Goal: Task Accomplishment & Management: Manage account settings

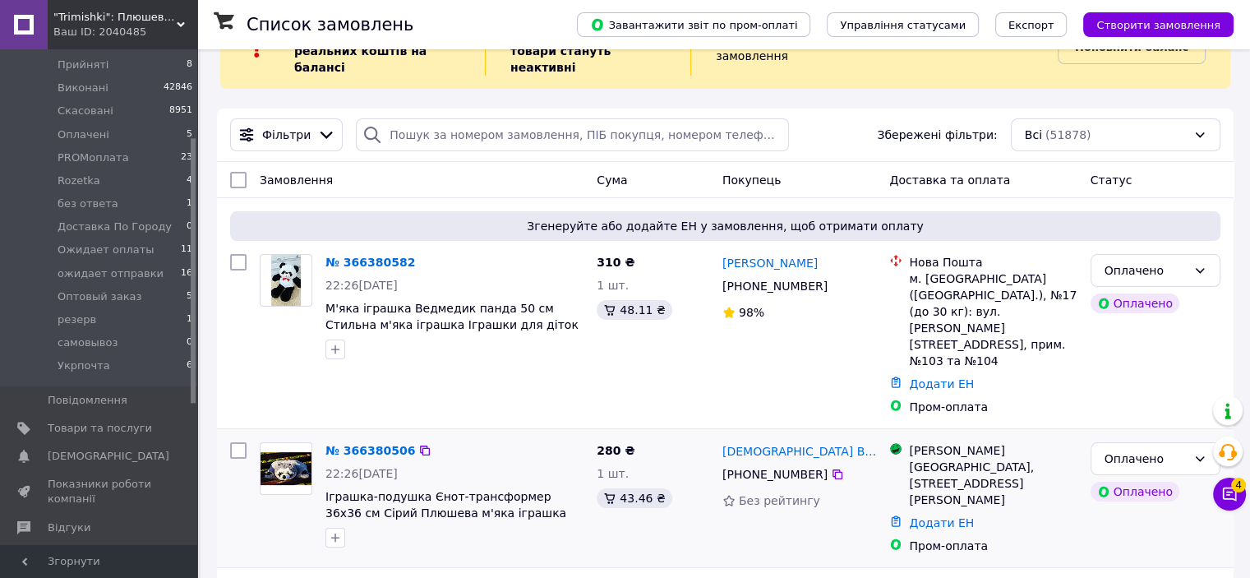
scroll to position [164, 0]
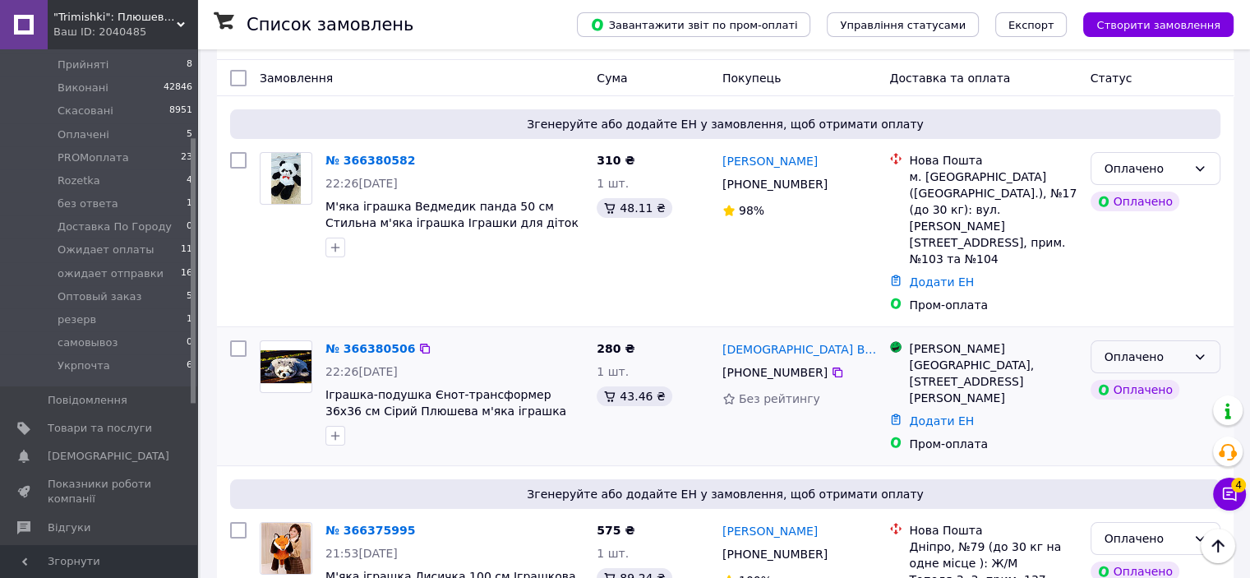
click at [1108, 348] on div "Оплачено" at bounding box center [1146, 357] width 82 height 18
click at [1122, 334] on li "Прийнято" at bounding box center [1155, 343] width 128 height 30
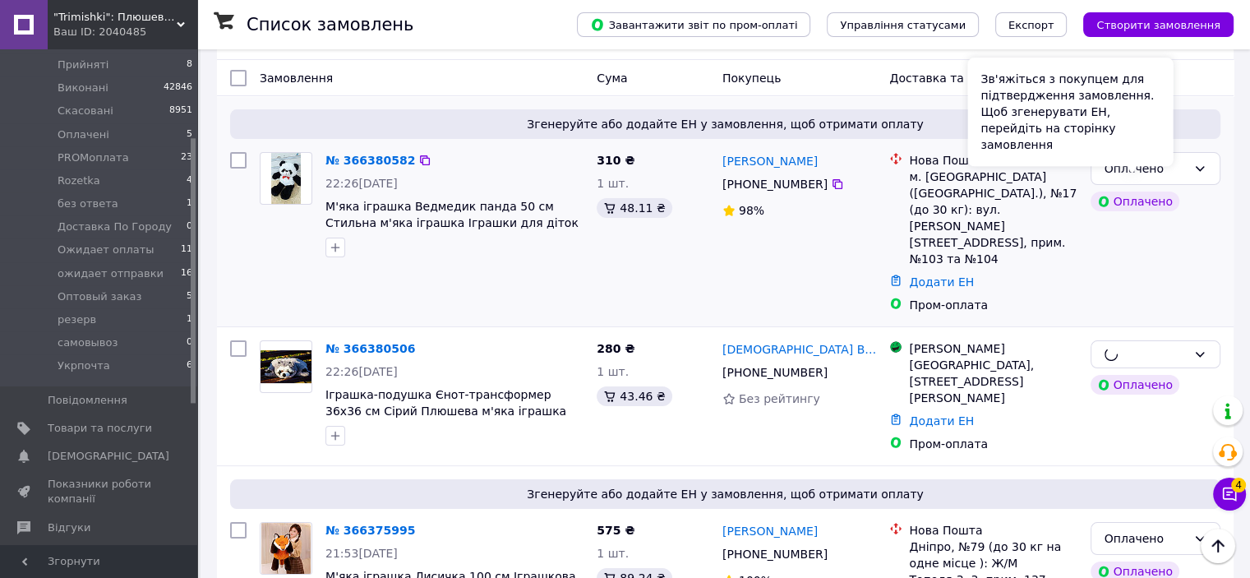
click at [1189, 160] on div "Оплачено" at bounding box center [1156, 168] width 130 height 33
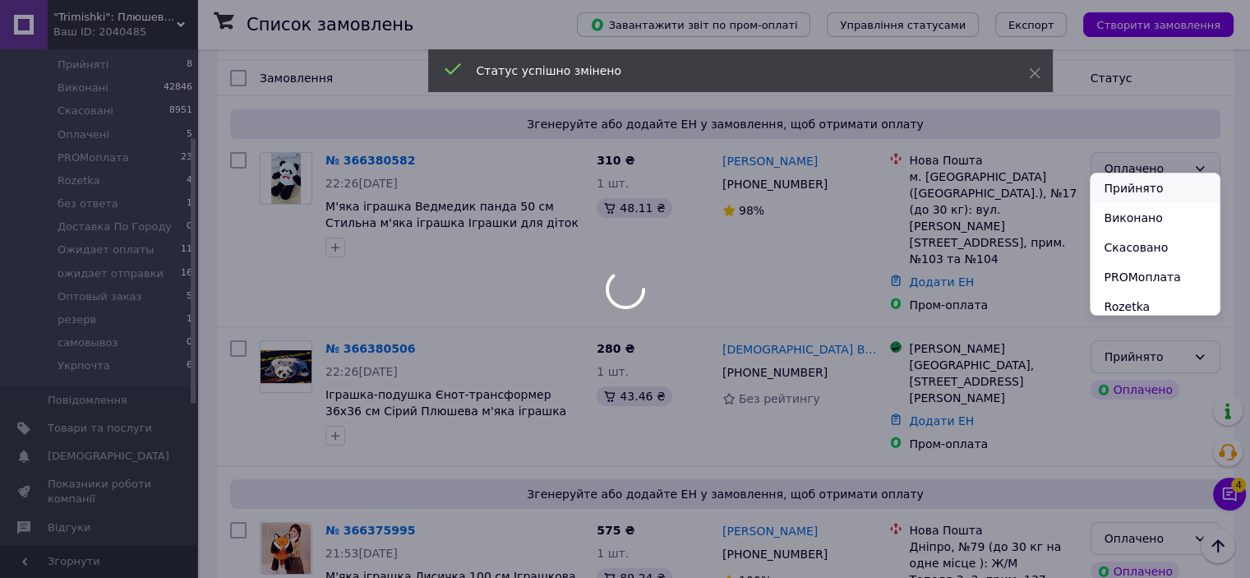
click at [1183, 187] on li "Прийнято" at bounding box center [1155, 188] width 128 height 30
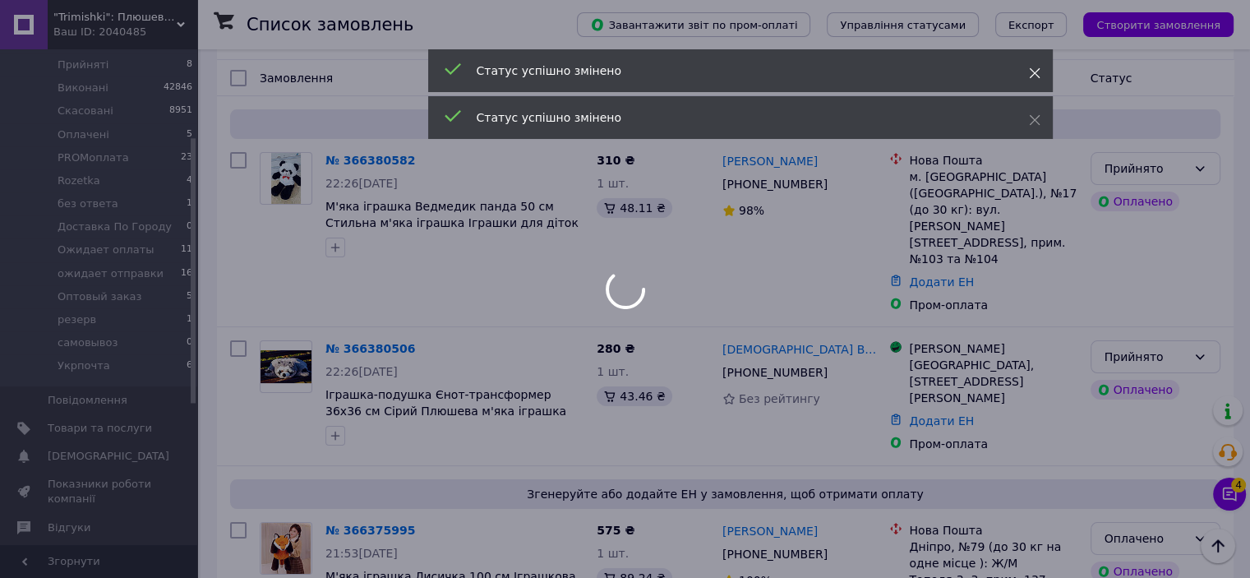
click at [1033, 71] on icon at bounding box center [1035, 73] width 12 height 12
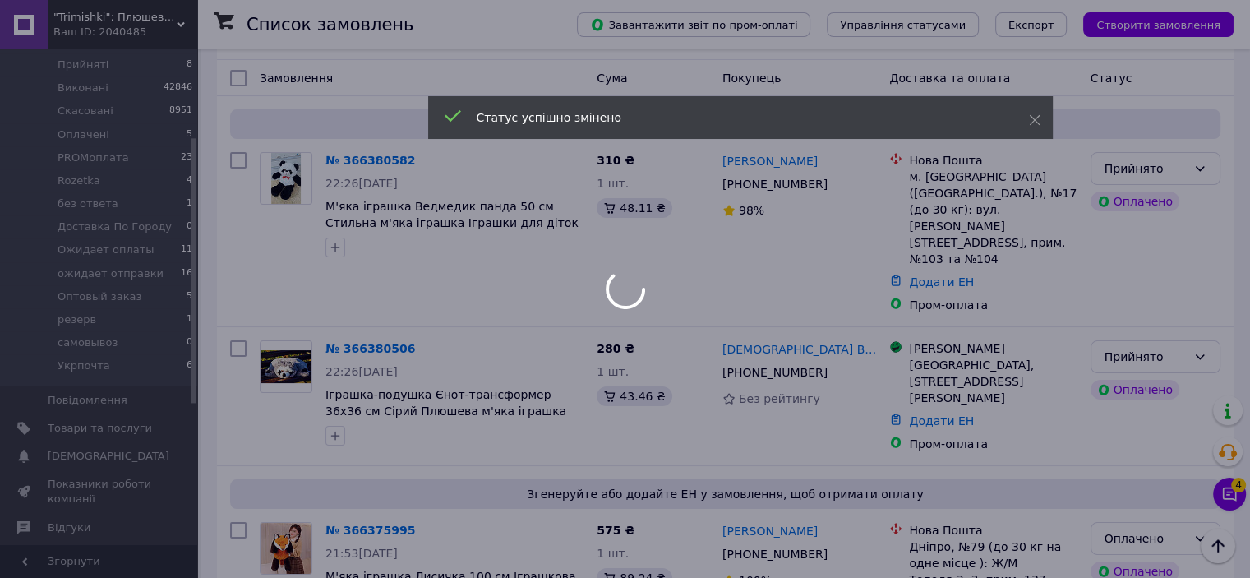
click at [1031, 111] on div "Статус успішно змінено" at bounding box center [740, 117] width 625 height 43
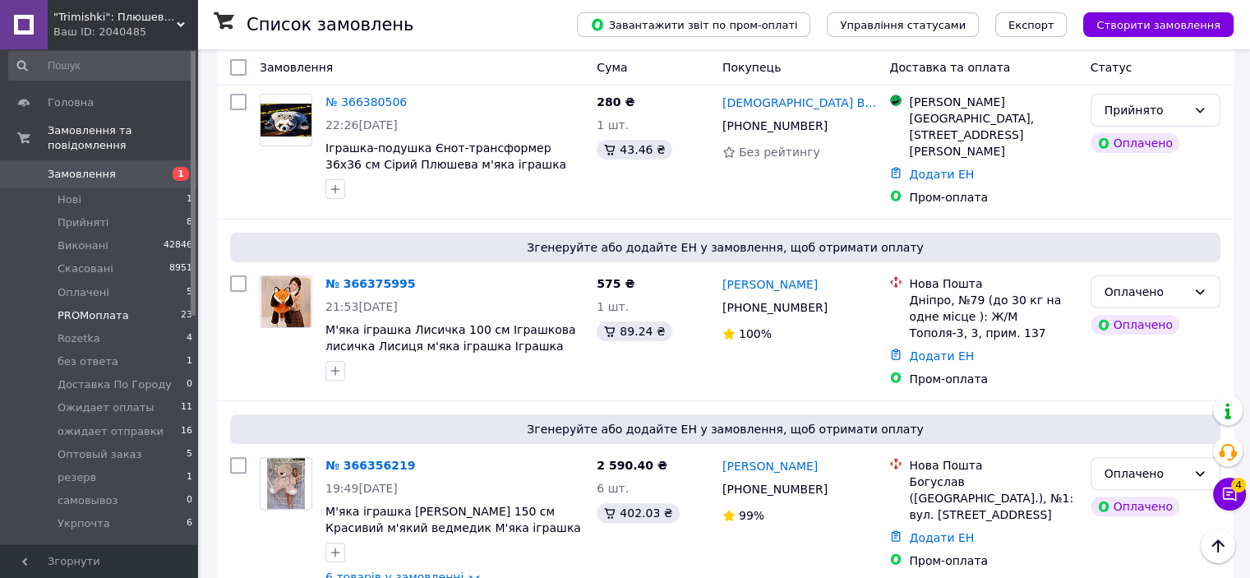
scroll to position [0, 0]
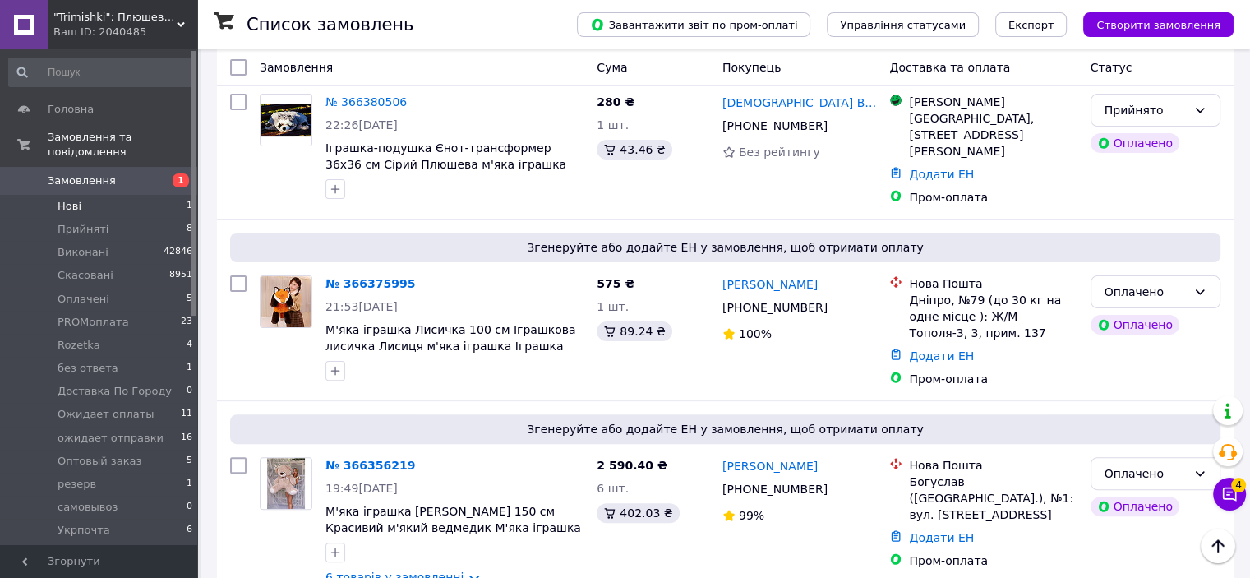
click at [108, 195] on li "Нові 1" at bounding box center [101, 206] width 202 height 23
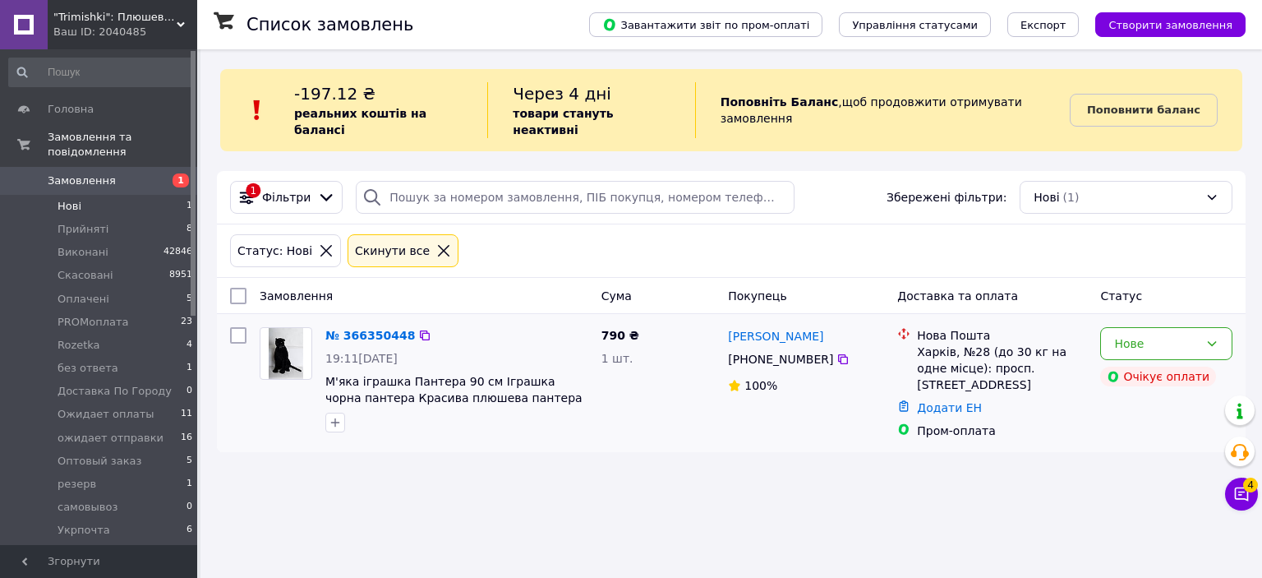
click at [1082, 327] on div "Нова Пошта" at bounding box center [1002, 335] width 170 height 16
click at [1119, 334] on div "Нове" at bounding box center [1156, 343] width 85 height 18
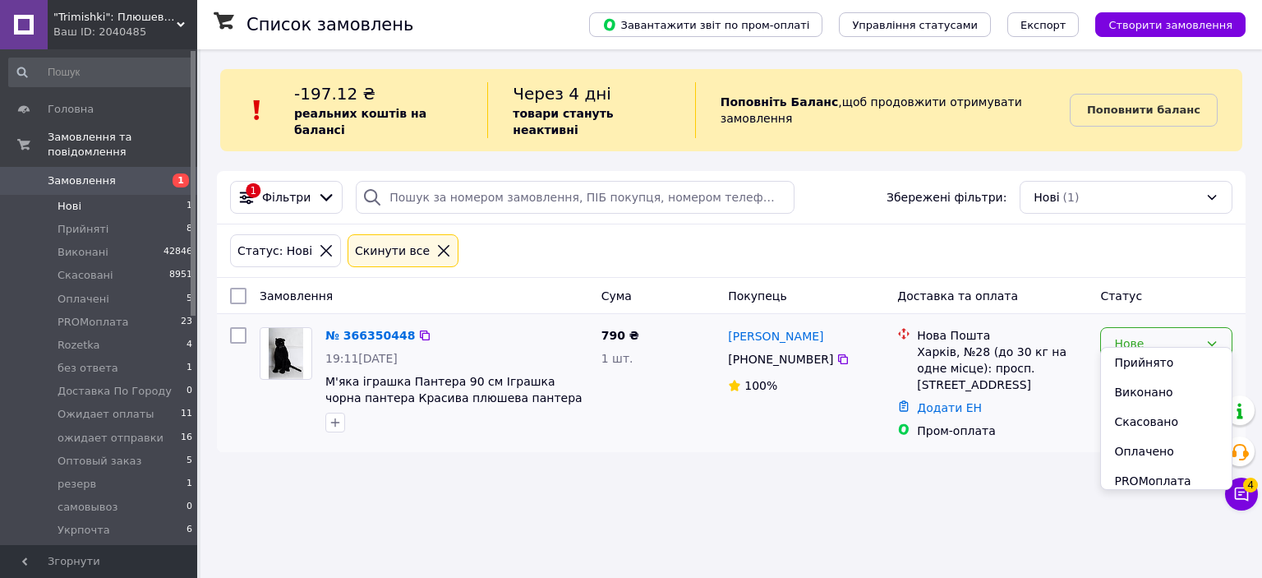
click at [1128, 342] on div "Нове" at bounding box center [1166, 343] width 132 height 33
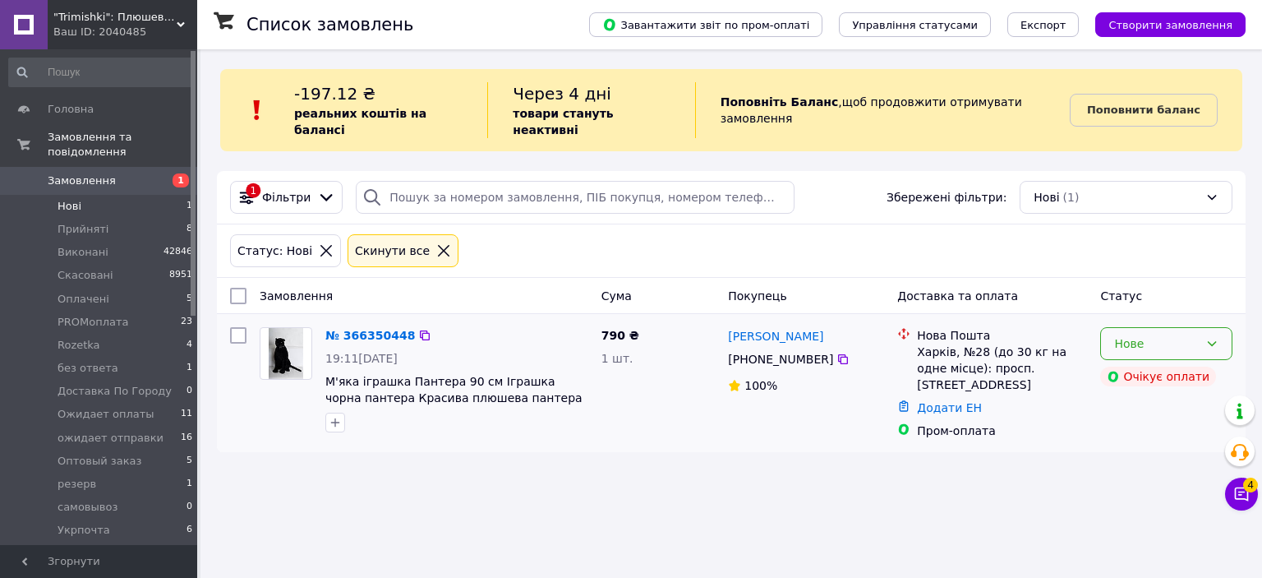
click at [1128, 334] on div "Нове" at bounding box center [1156, 343] width 85 height 18
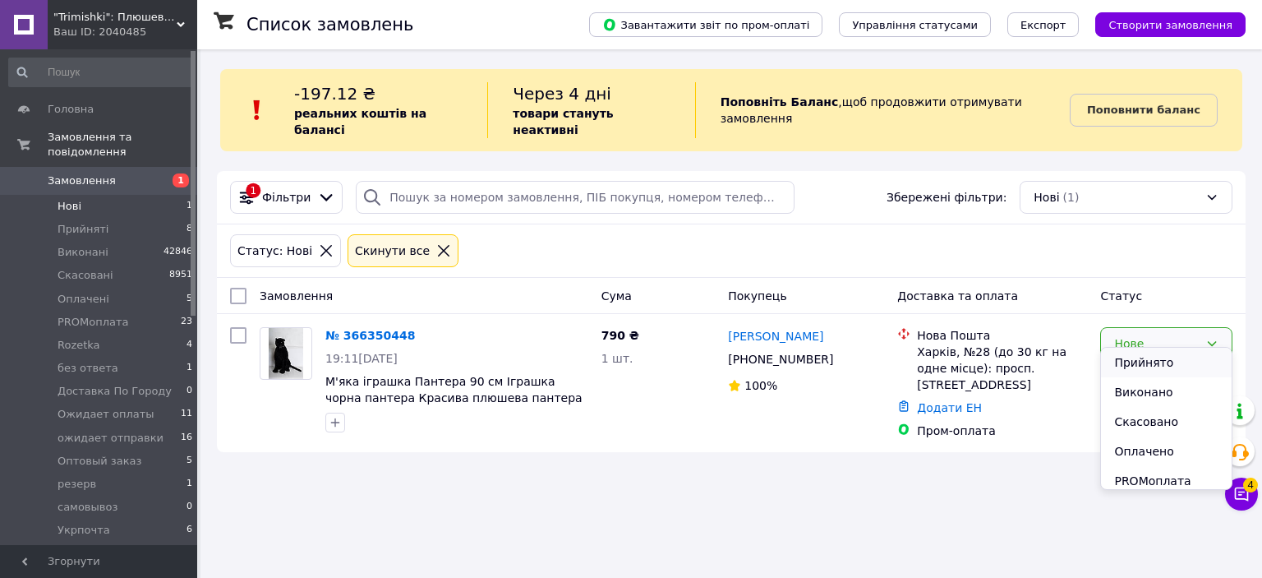
click at [1132, 354] on li "Прийнято" at bounding box center [1166, 363] width 131 height 30
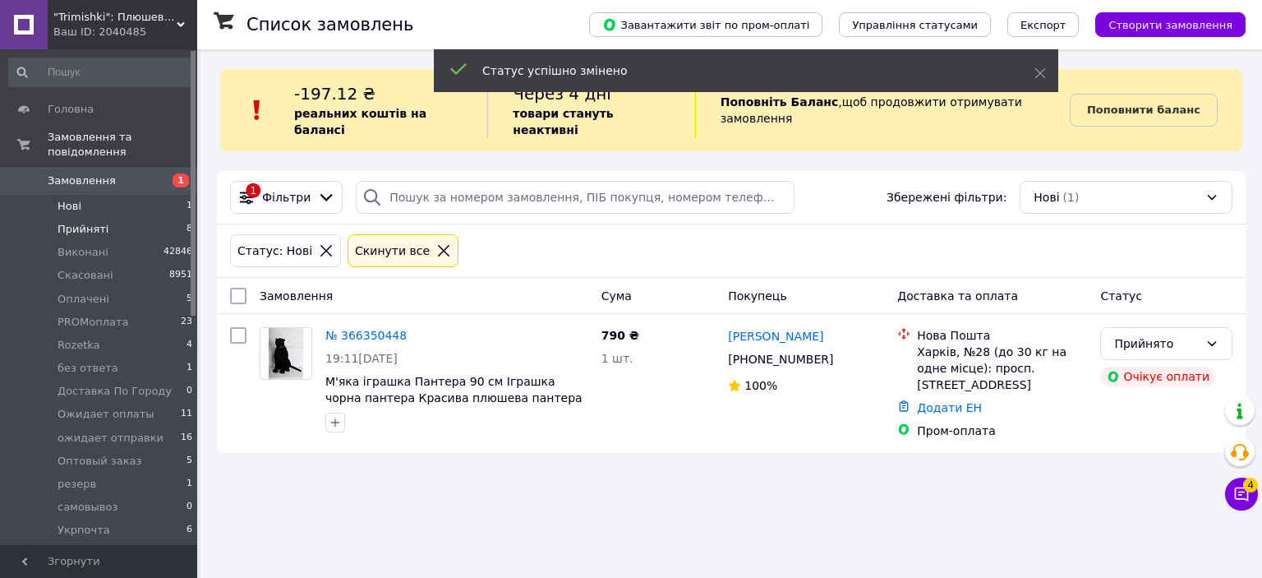
click at [82, 222] on span "Прийняті" at bounding box center [83, 229] width 51 height 15
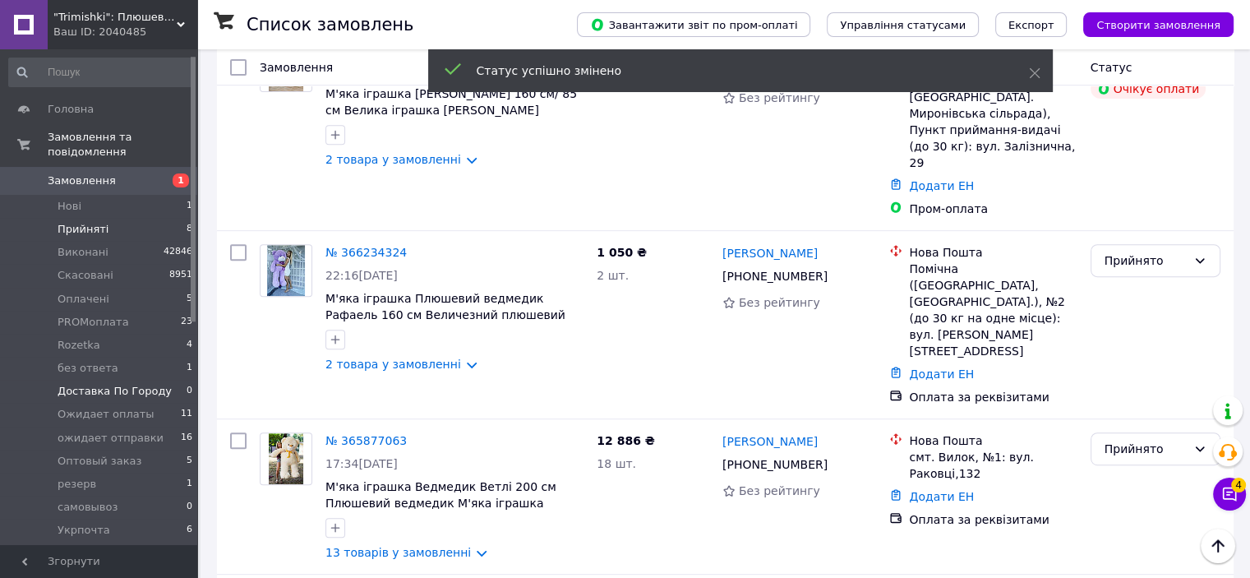
scroll to position [247, 0]
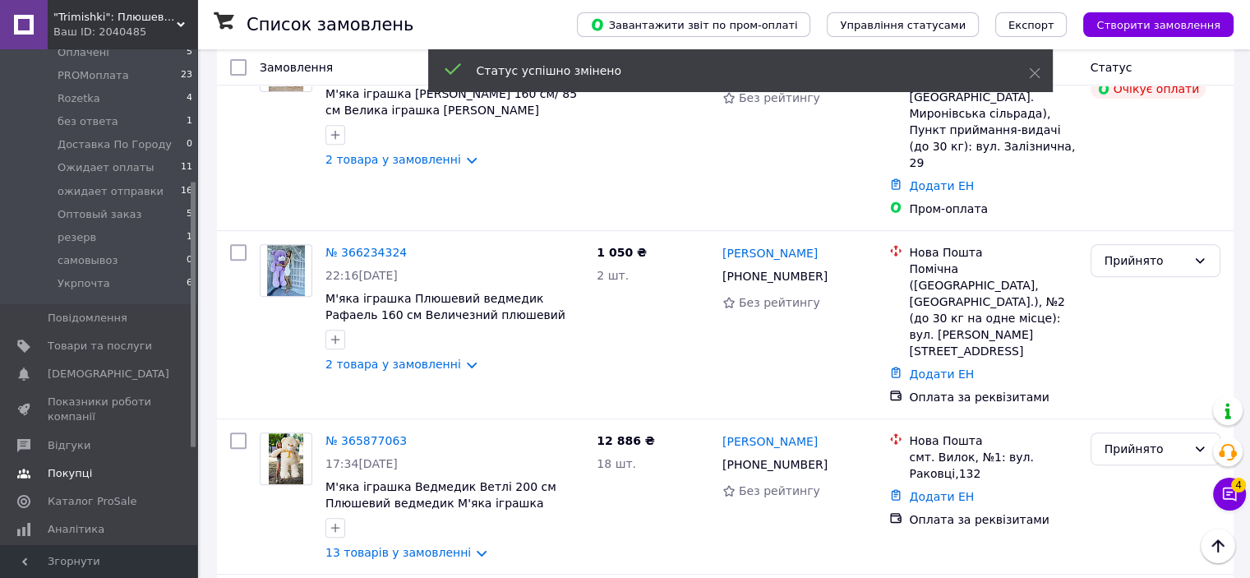
drag, startPoint x: 102, startPoint y: 344, endPoint x: 111, endPoint y: 323, distance: 22.4
click at [102, 343] on link "Товари та послуги" at bounding box center [101, 346] width 202 height 28
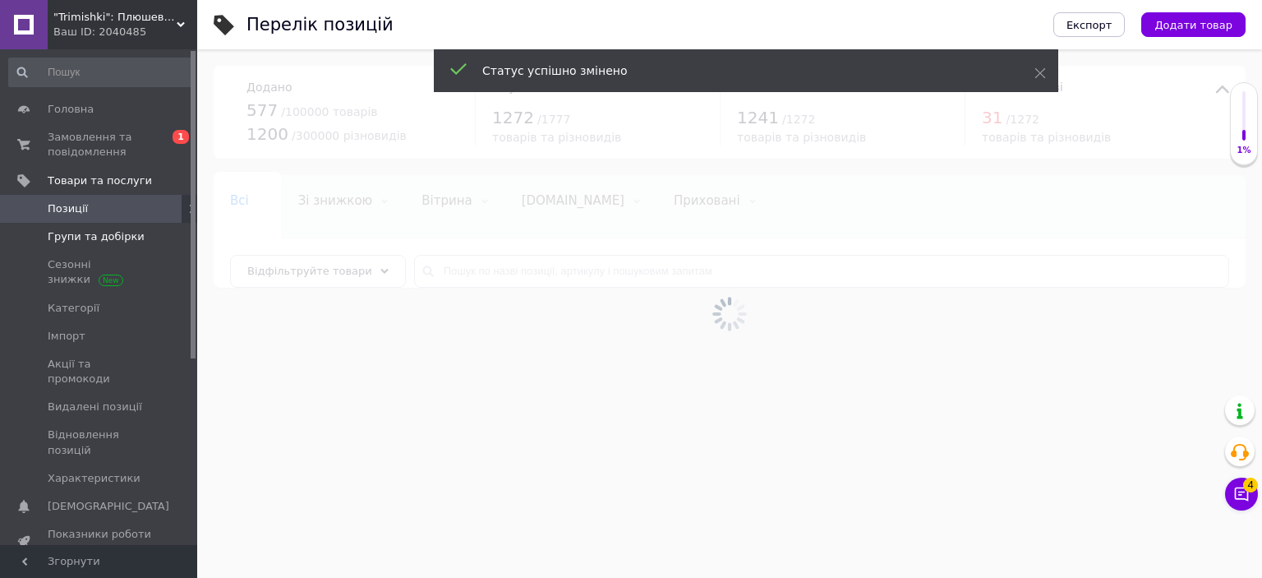
click at [76, 236] on span "Групи та добірки" at bounding box center [96, 236] width 97 height 15
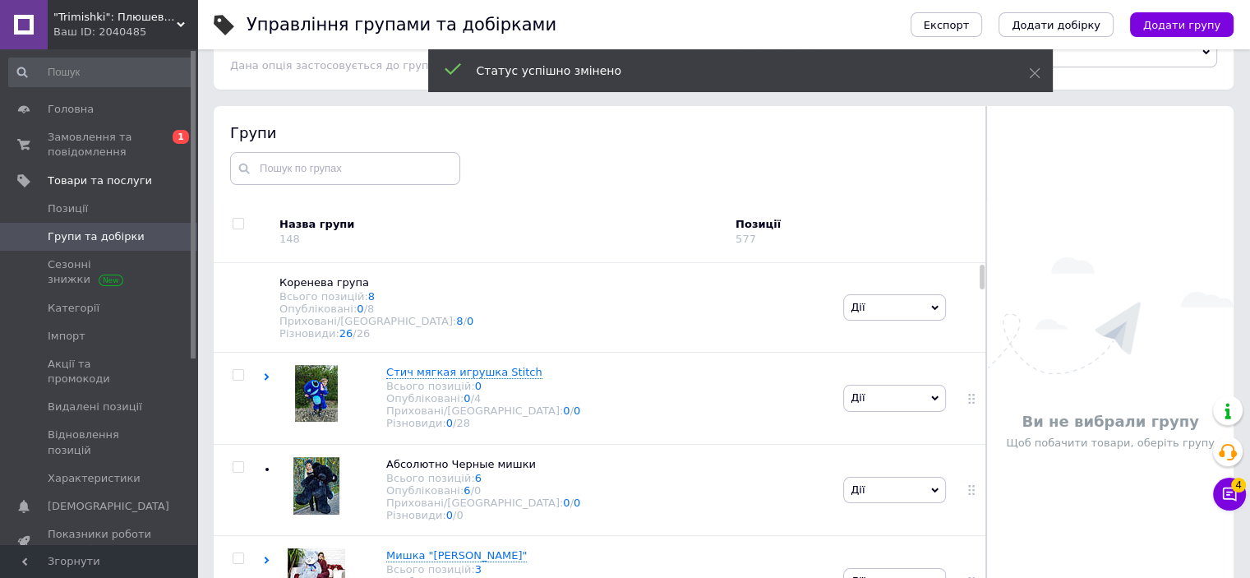
scroll to position [82, 0]
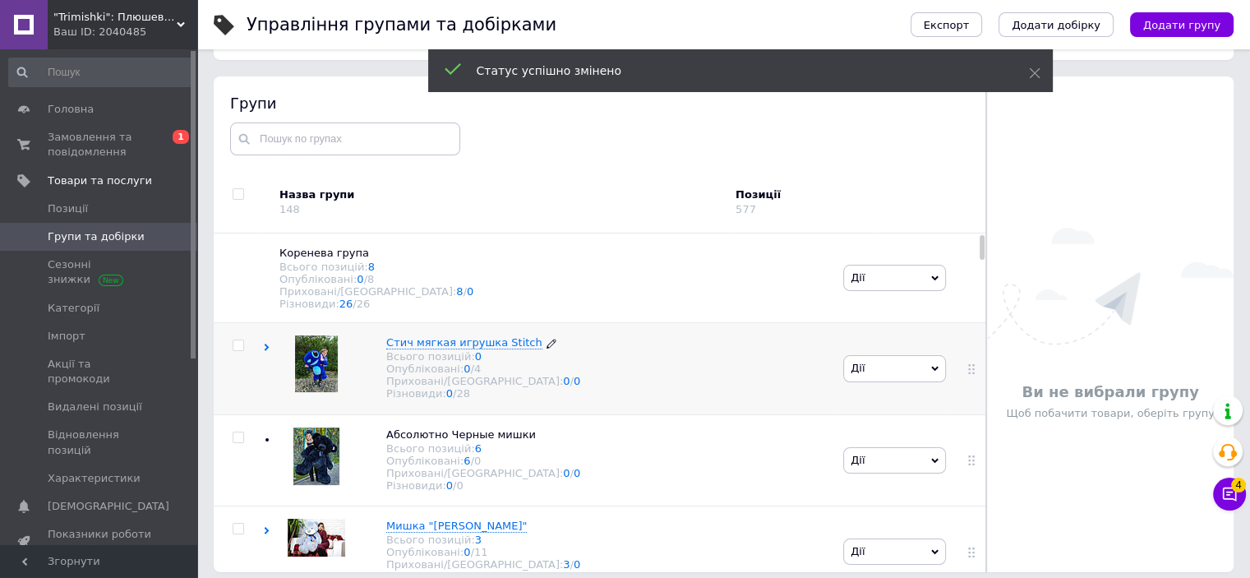
click at [457, 348] on span "Стич мягкая игрушка Stitch" at bounding box center [464, 342] width 156 height 12
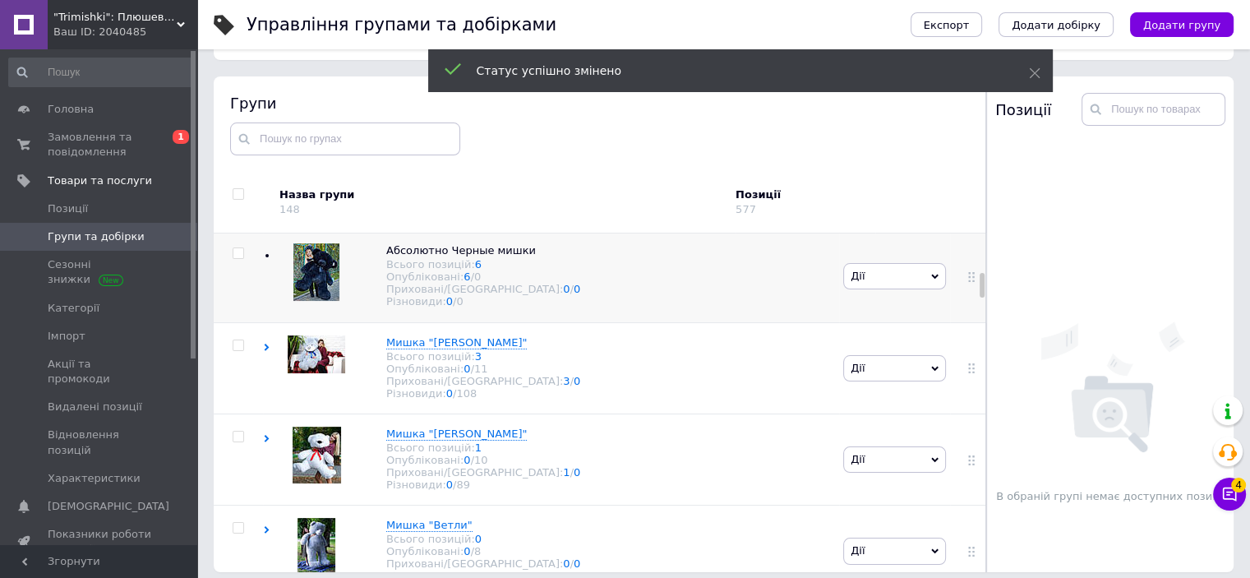
scroll to position [575, 0]
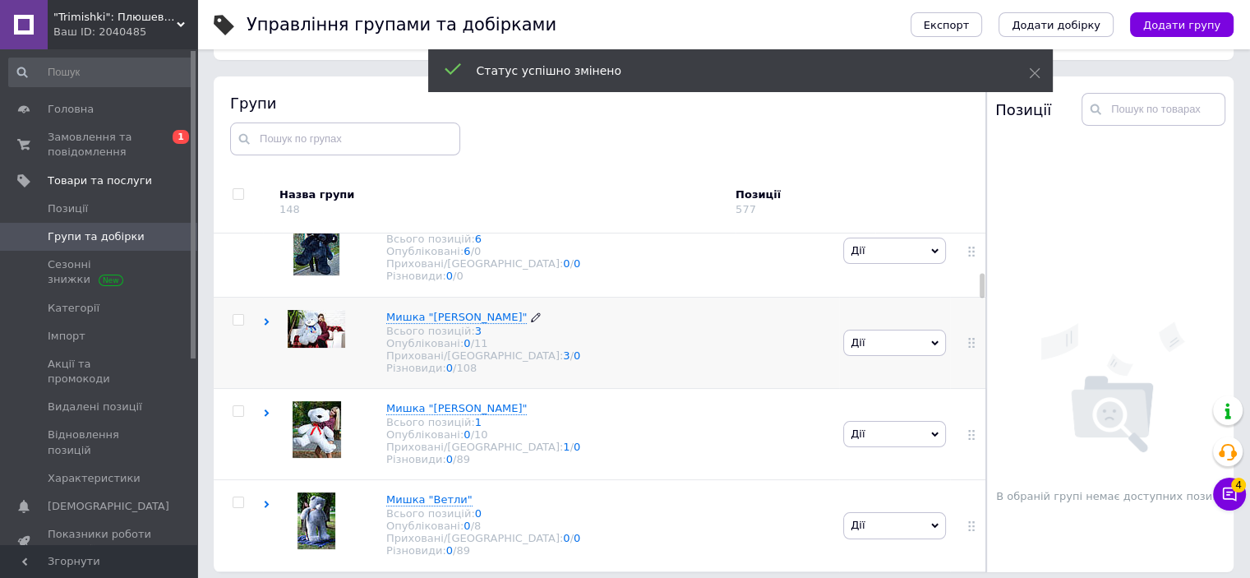
click at [436, 323] on span "Мишка "Рафаэль"" at bounding box center [456, 317] width 141 height 12
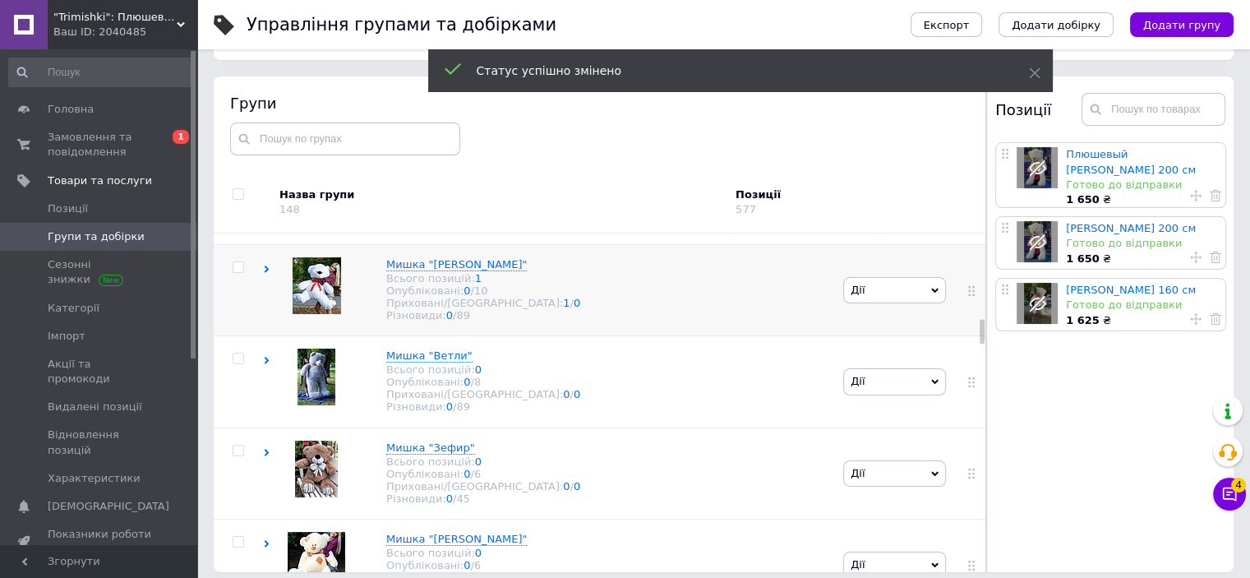
scroll to position [1479, 0]
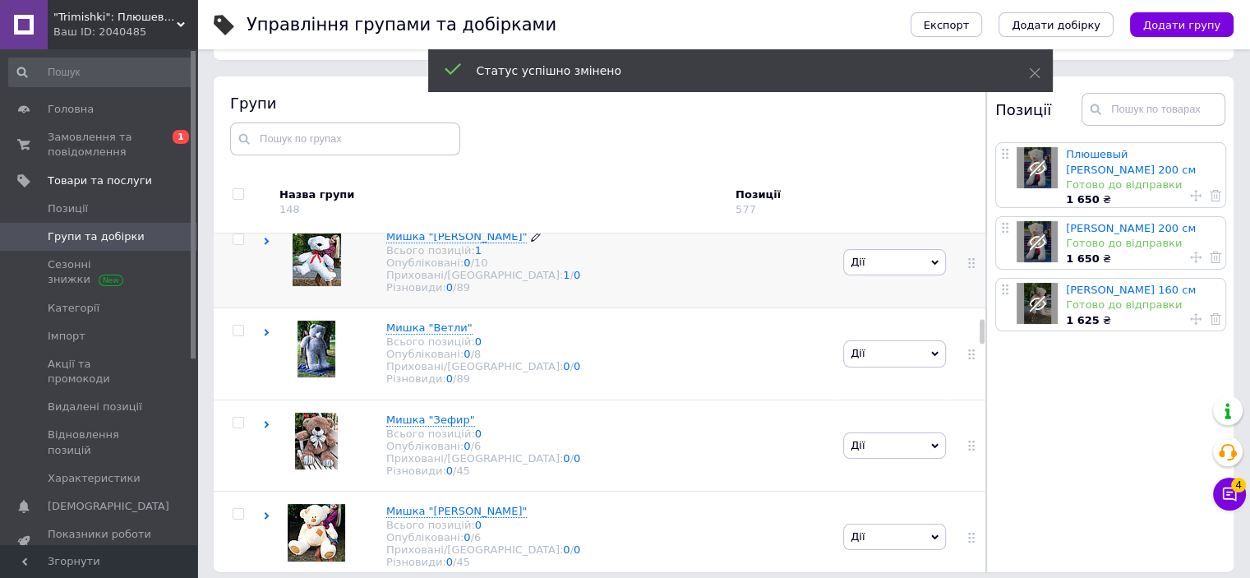
click at [457, 242] on span "Мишка "Томми"" at bounding box center [456, 236] width 141 height 12
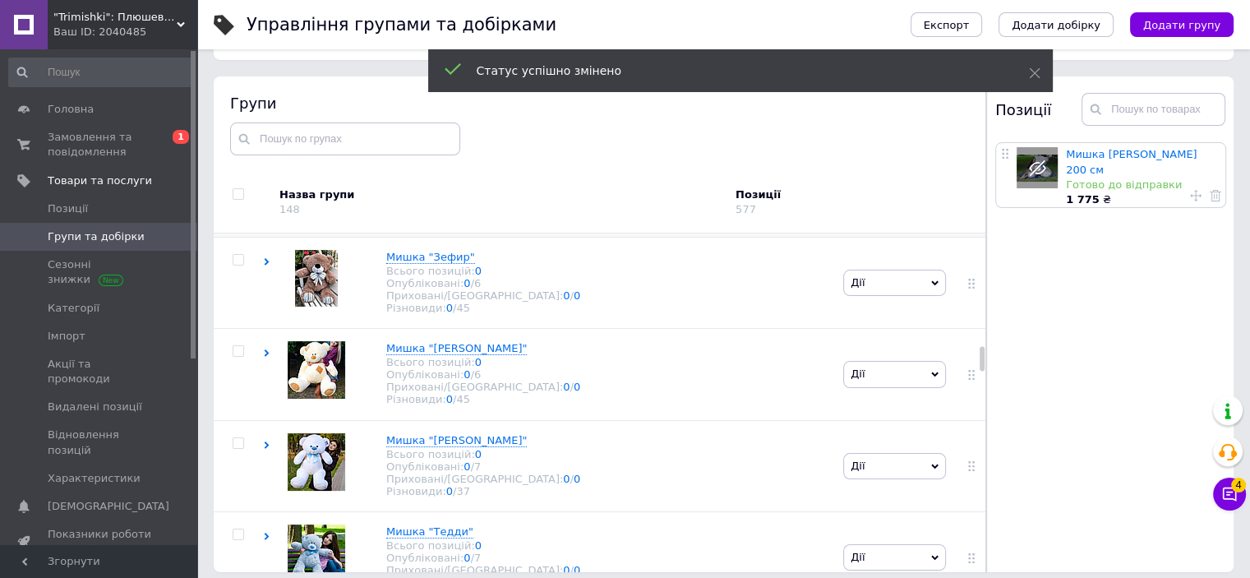
scroll to position [2219, 0]
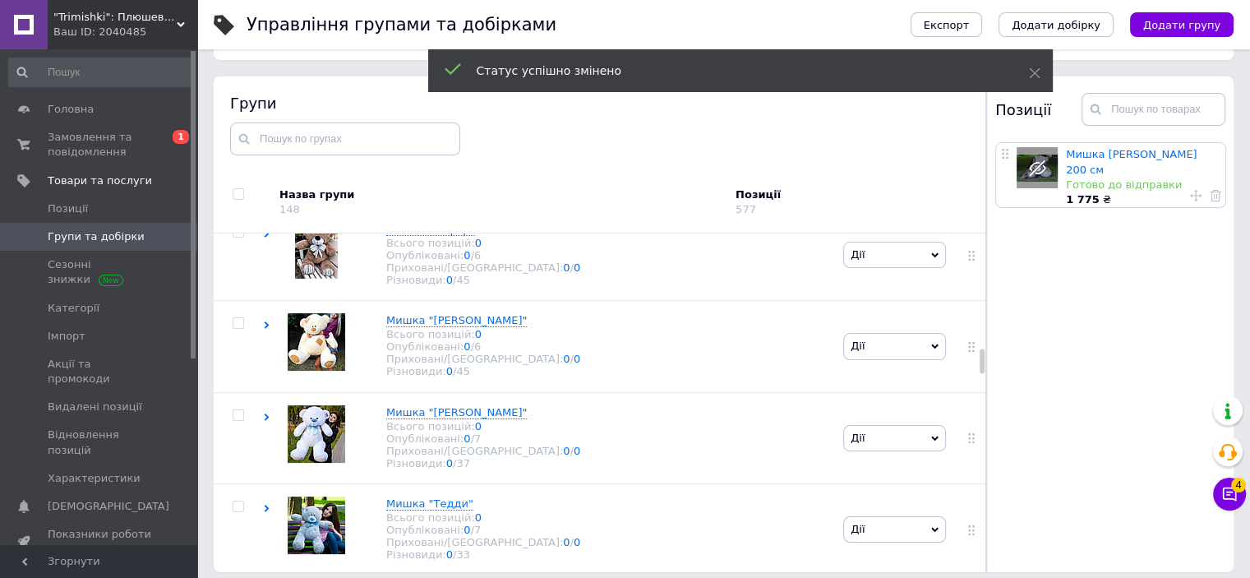
click at [431, 144] on span "Мишка "Ветли"" at bounding box center [429, 137] width 86 height 12
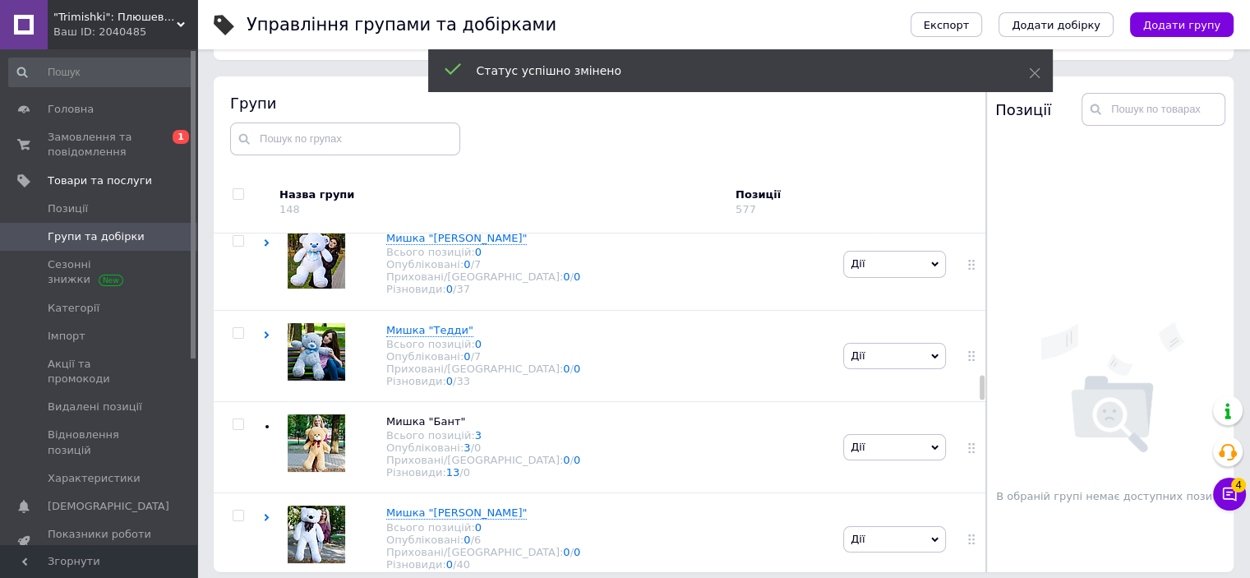
scroll to position [3041, 0]
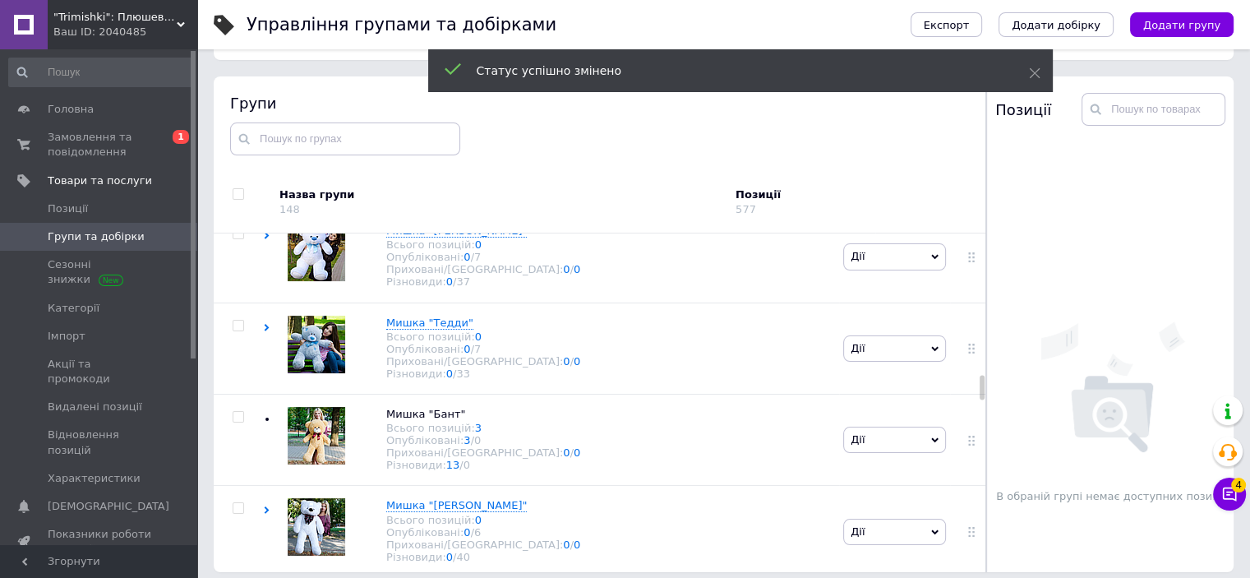
click at [452, 54] on span "Мишка "Зефир"" at bounding box center [430, 48] width 89 height 12
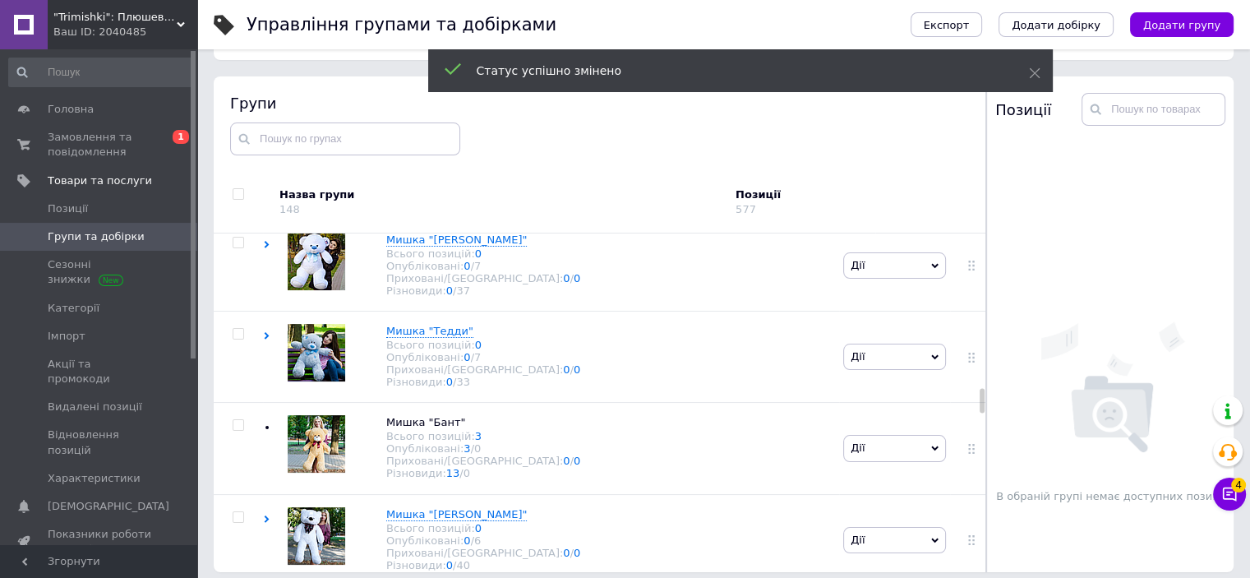
scroll to position [3616, 0]
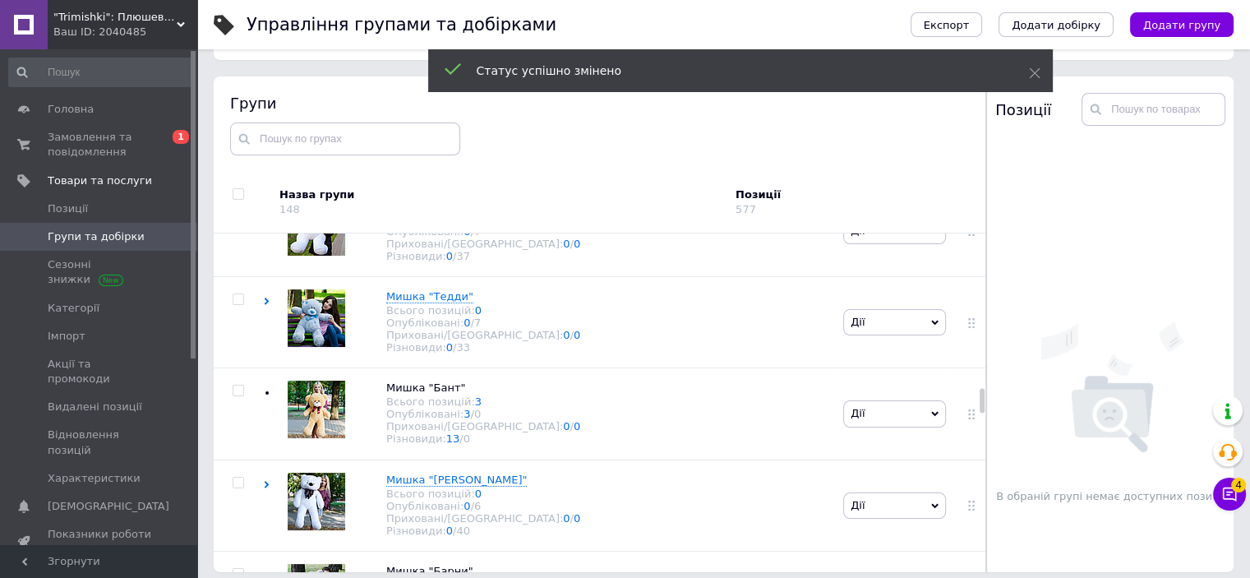
click at [465, 119] on span "Мишка "Тедди Потап"" at bounding box center [456, 113] width 141 height 12
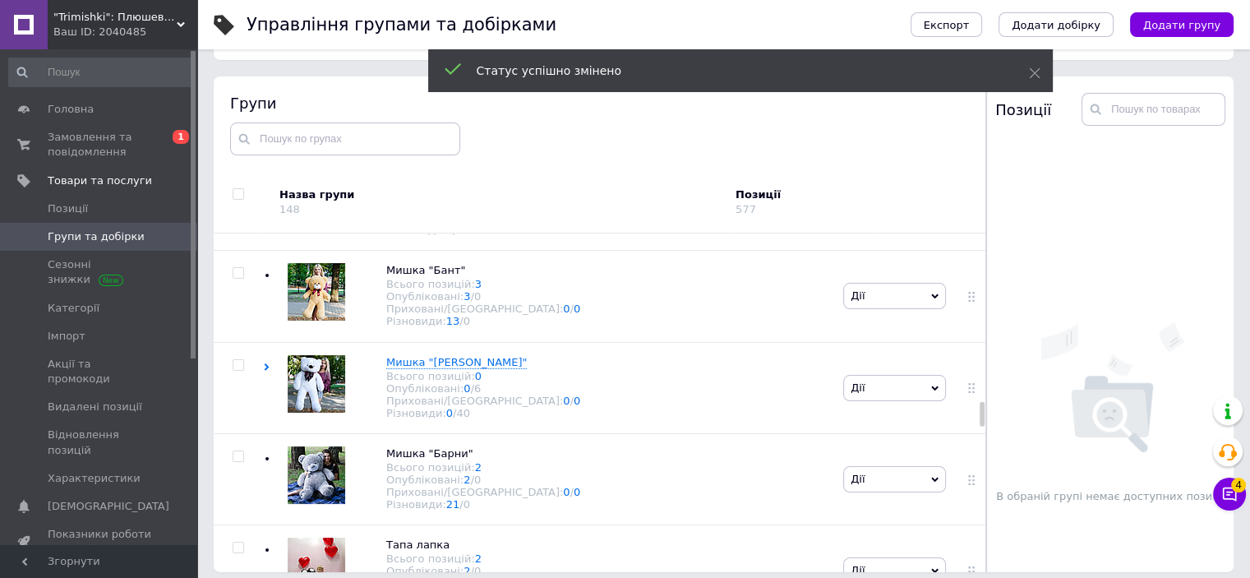
scroll to position [4274, 0]
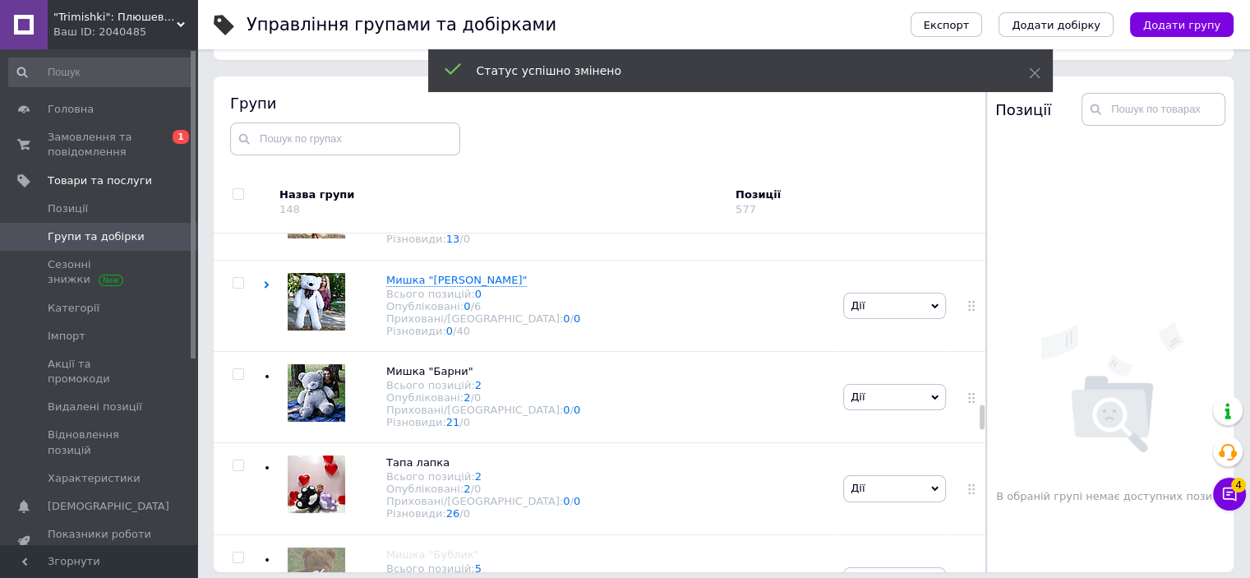
click at [435, 11] on span "Мишка "Бойд"" at bounding box center [456, 4] width 141 height 12
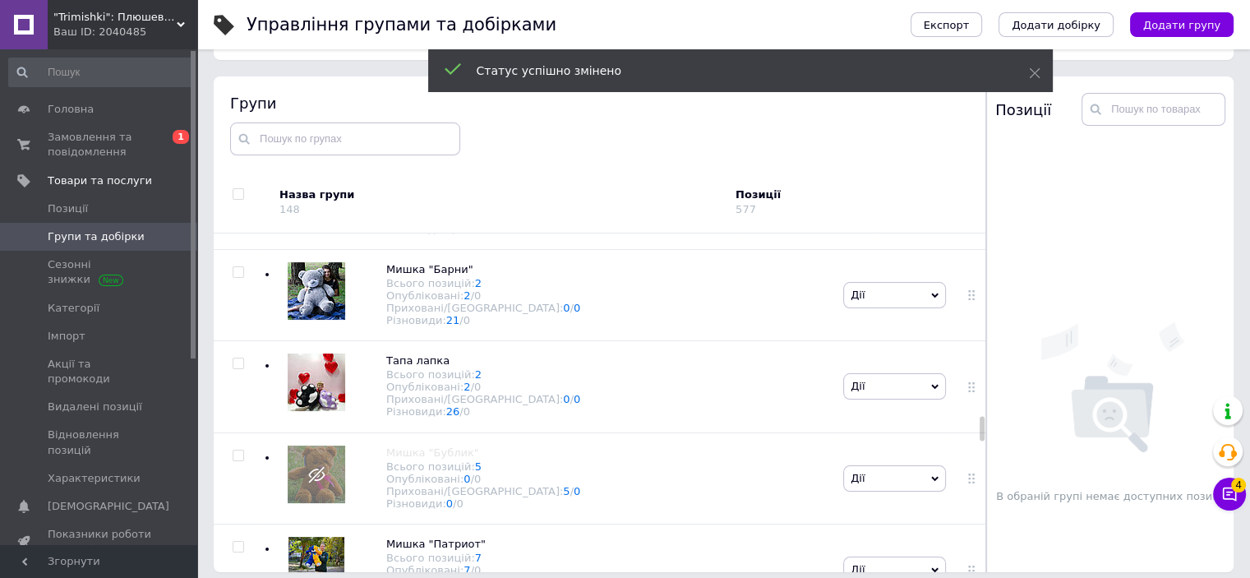
scroll to position [4849, 0]
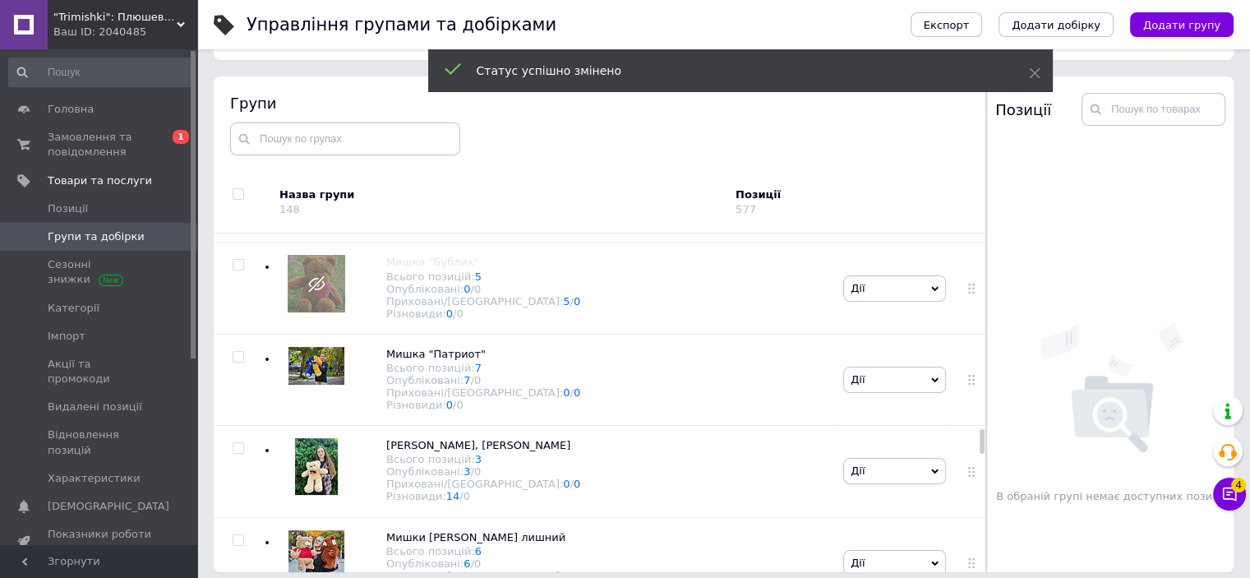
scroll to position [5506, 0]
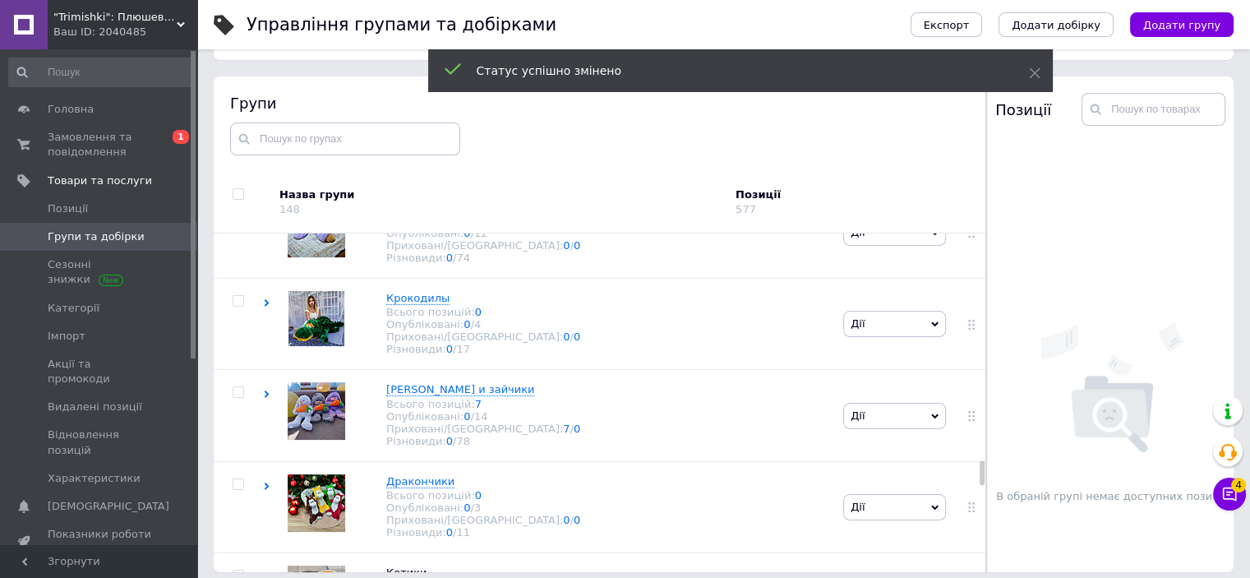
scroll to position [6821, 0]
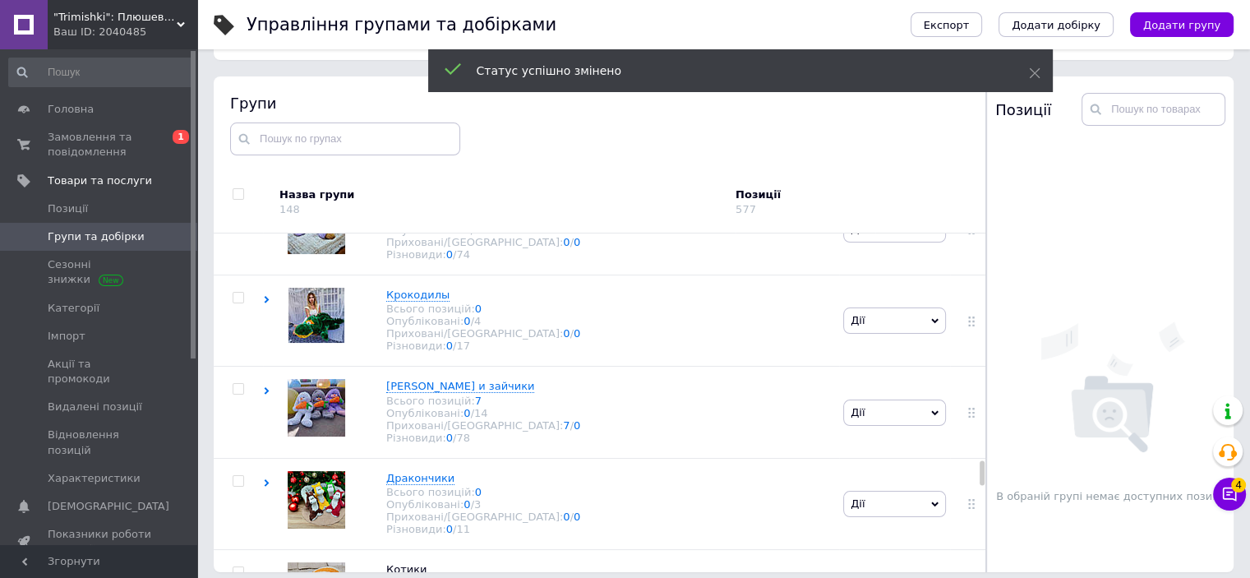
drag, startPoint x: 473, startPoint y: 351, endPoint x: 468, endPoint y: 331, distance: 20.3
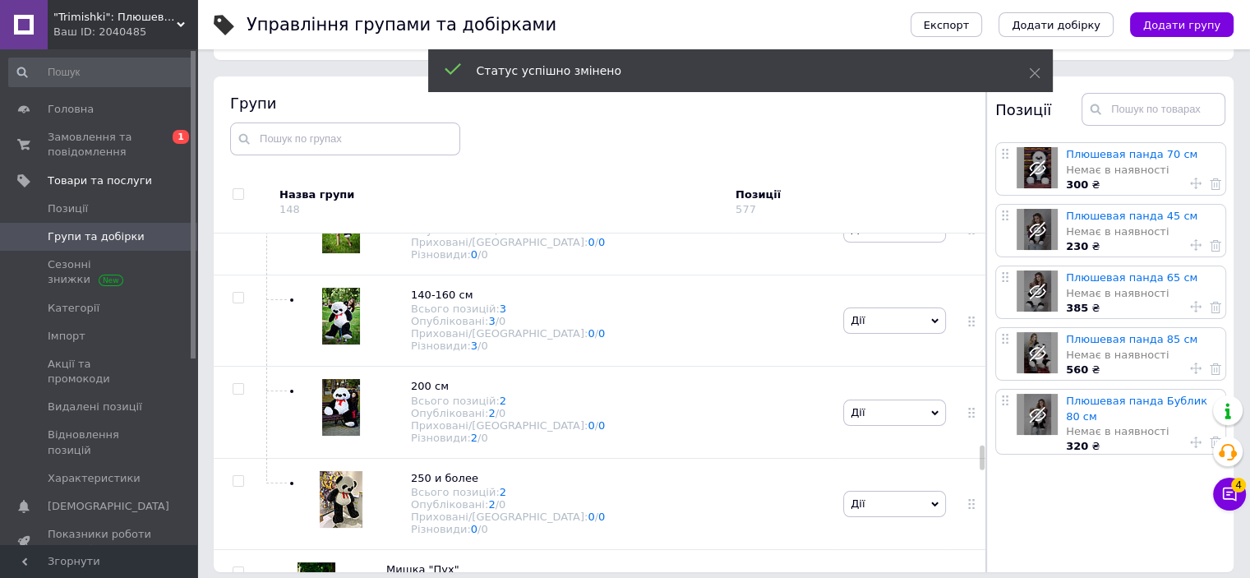
drag, startPoint x: 413, startPoint y: 331, endPoint x: 386, endPoint y: 308, distance: 35.6
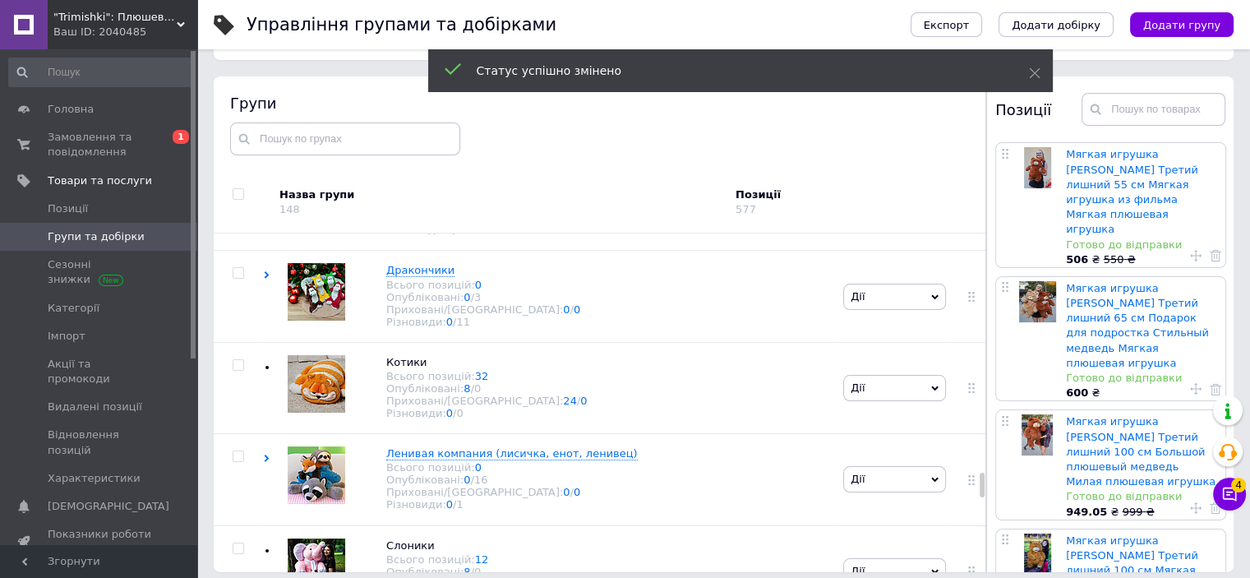
scroll to position [7725, 0]
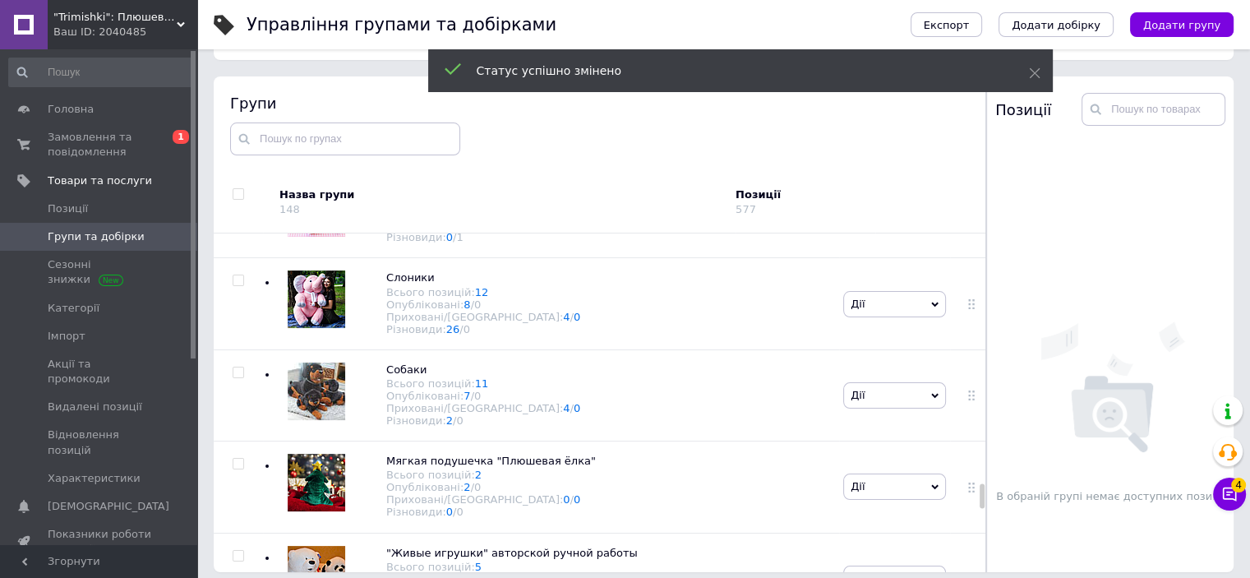
scroll to position [8465, 0]
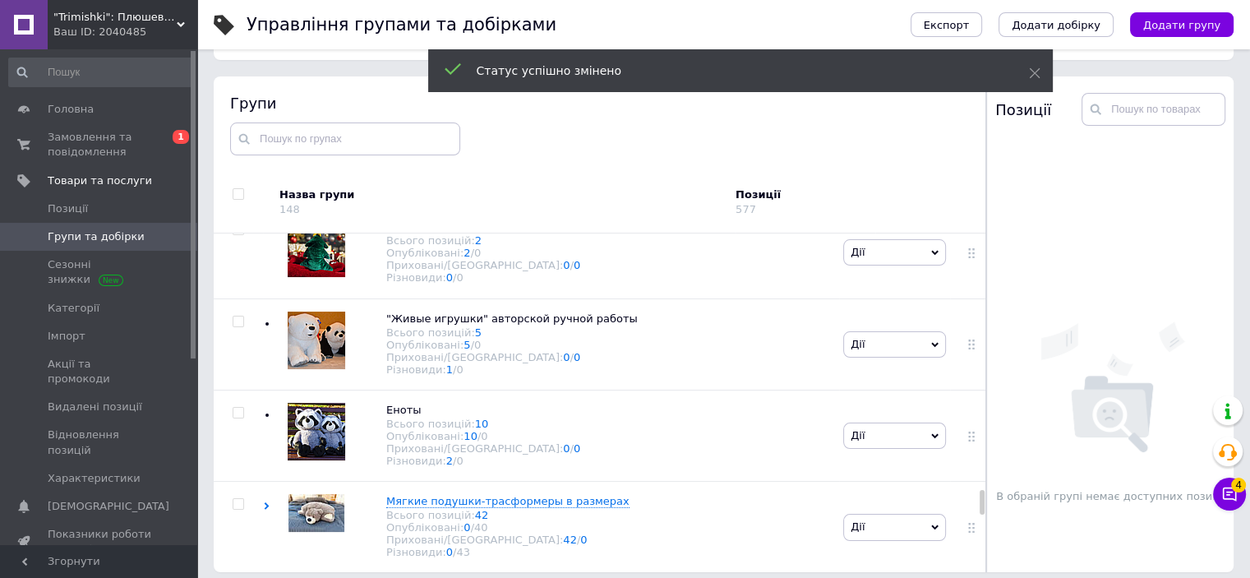
scroll to position [9369, 0]
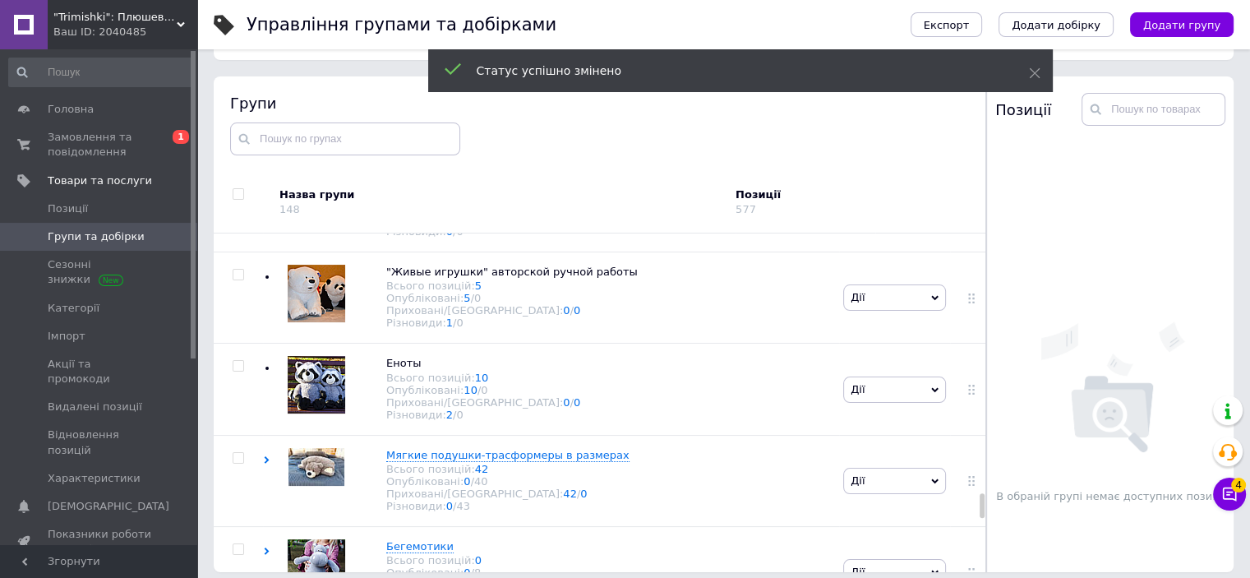
scroll to position [9780, 0]
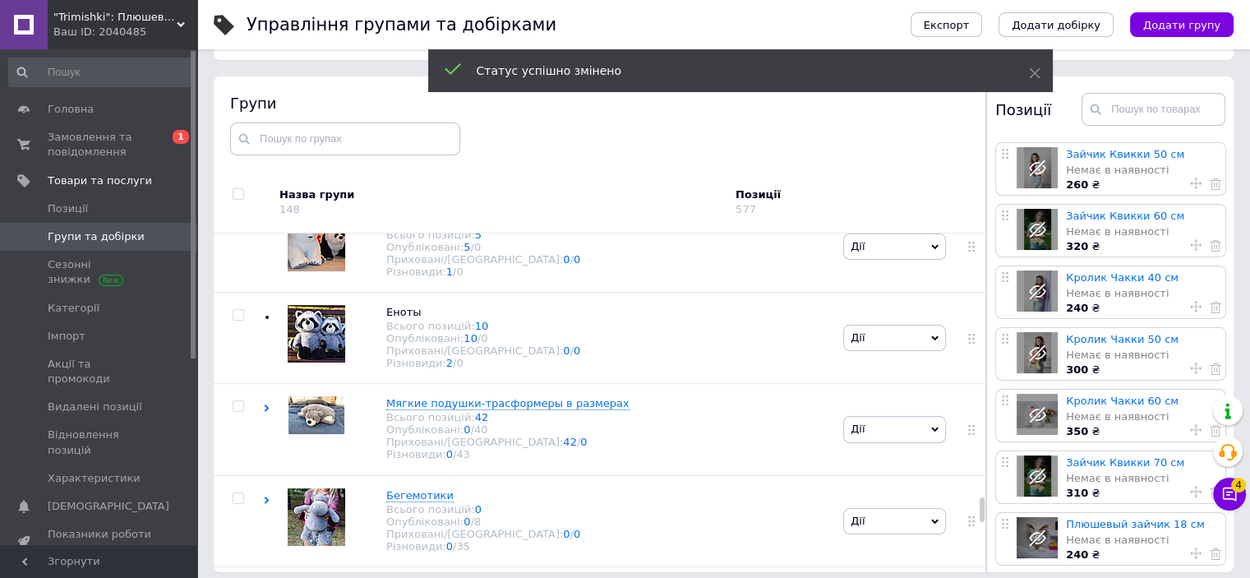
scroll to position [10273, 0]
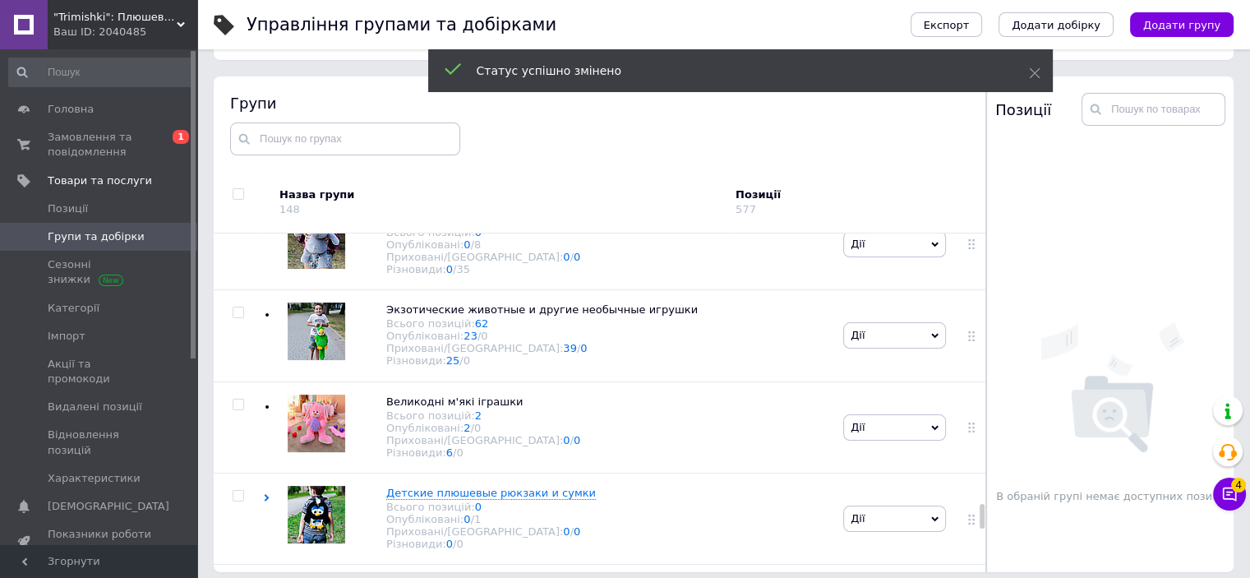
scroll to position [10766, 0]
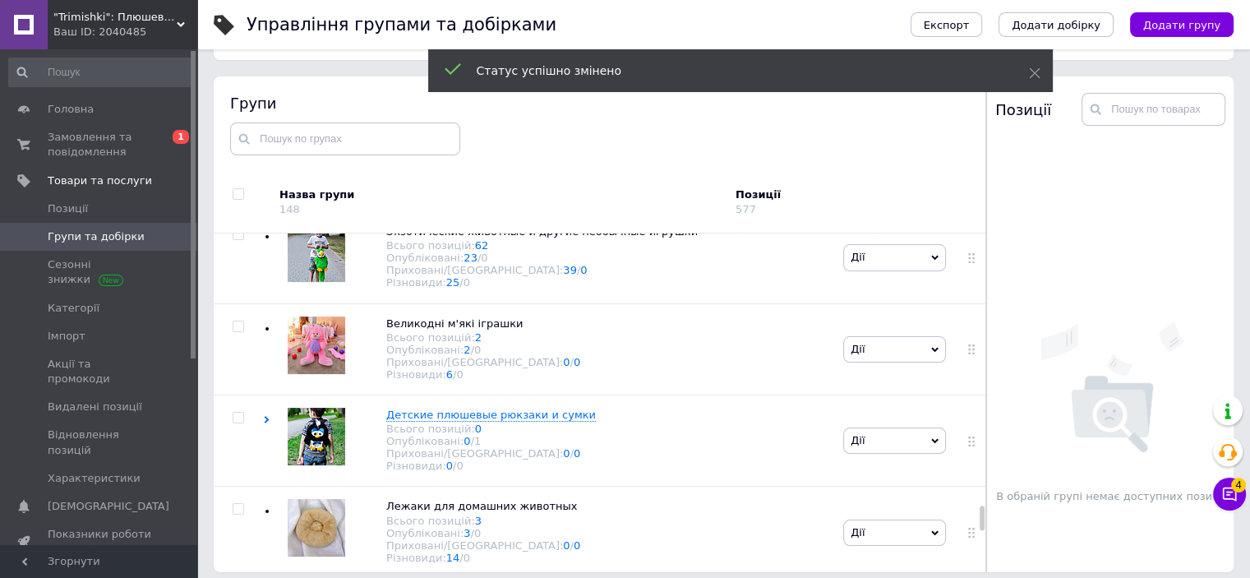
scroll to position [11259, 0]
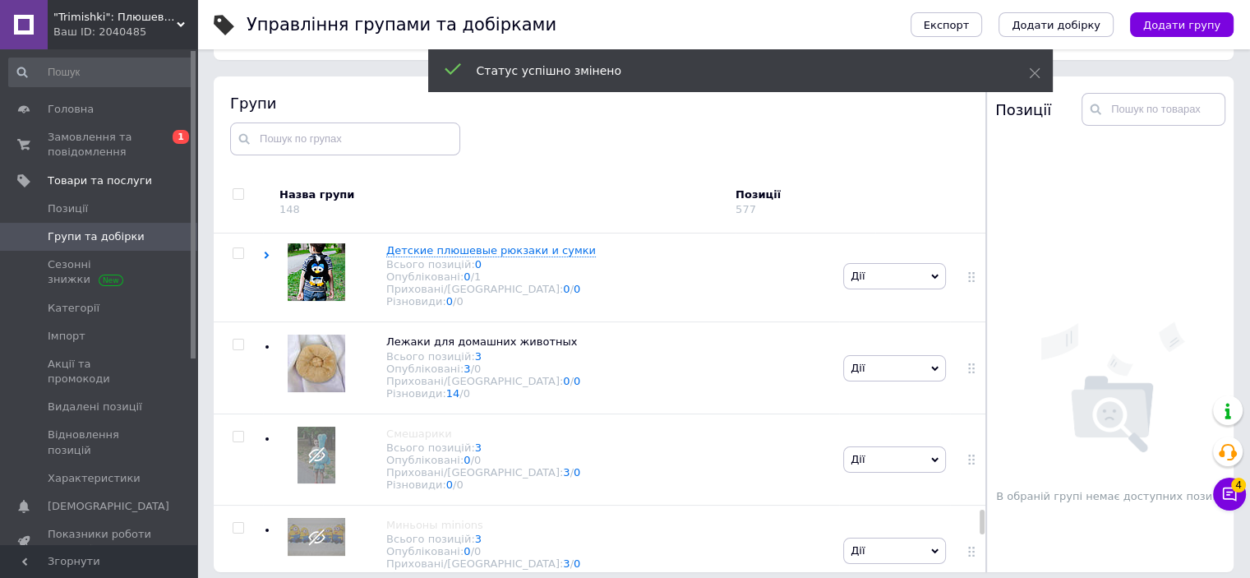
drag, startPoint x: 473, startPoint y: 346, endPoint x: 510, endPoint y: 356, distance: 37.5
drag, startPoint x: 470, startPoint y: 346, endPoint x: 486, endPoint y: 349, distance: 16.0
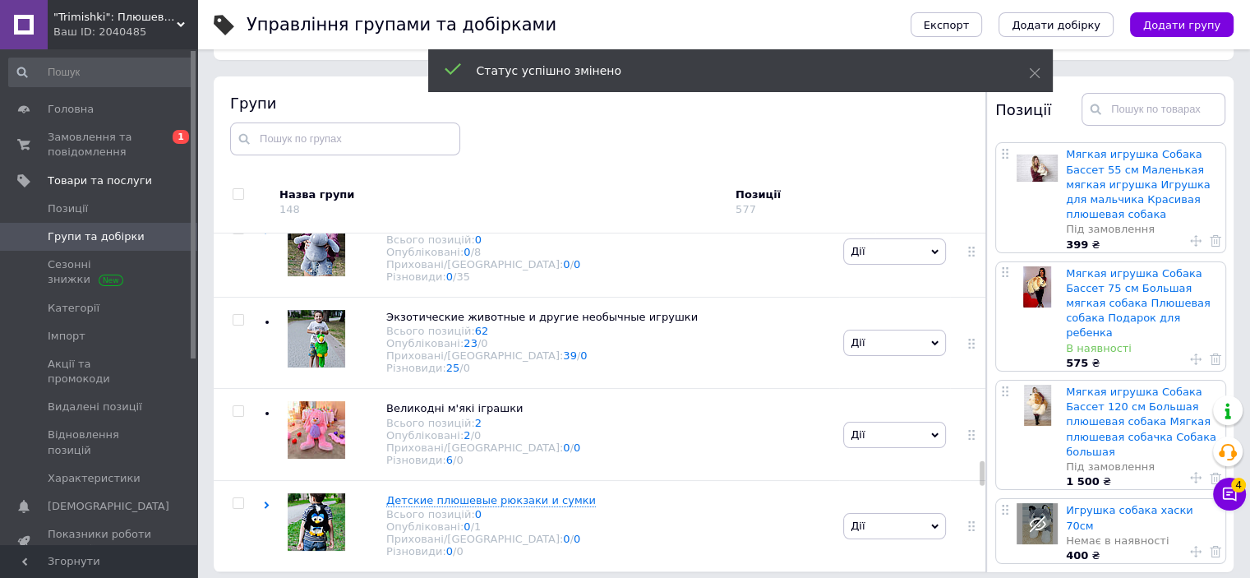
scroll to position [3189, 0]
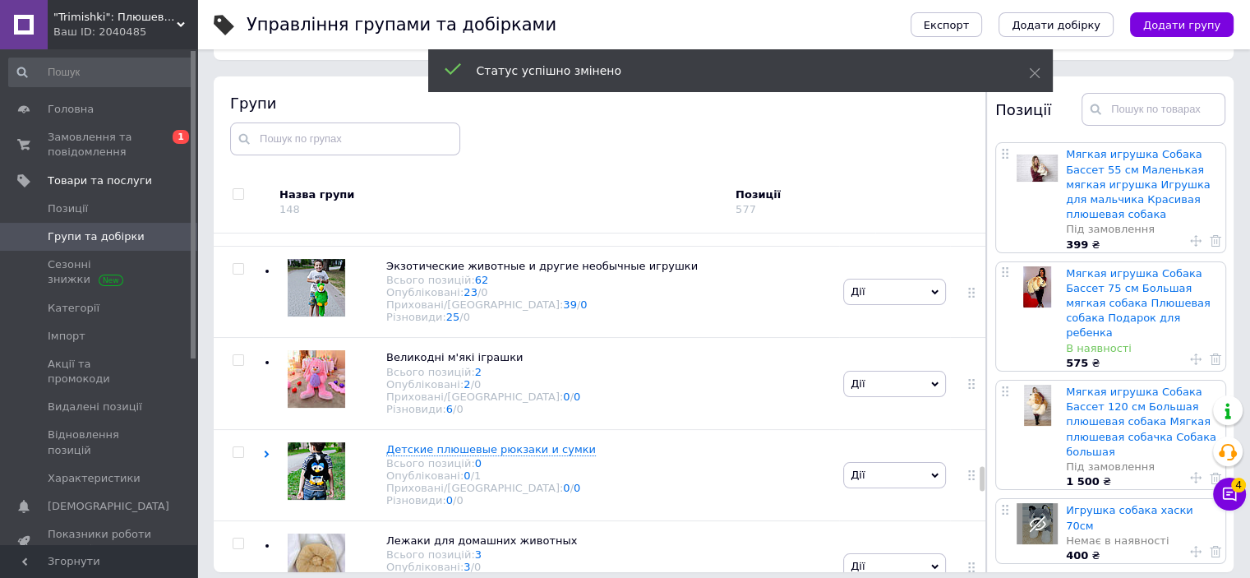
click at [572, 89] on span "Мягкие подушки-трасформеры в размерах" at bounding box center [507, 82] width 243 height 12
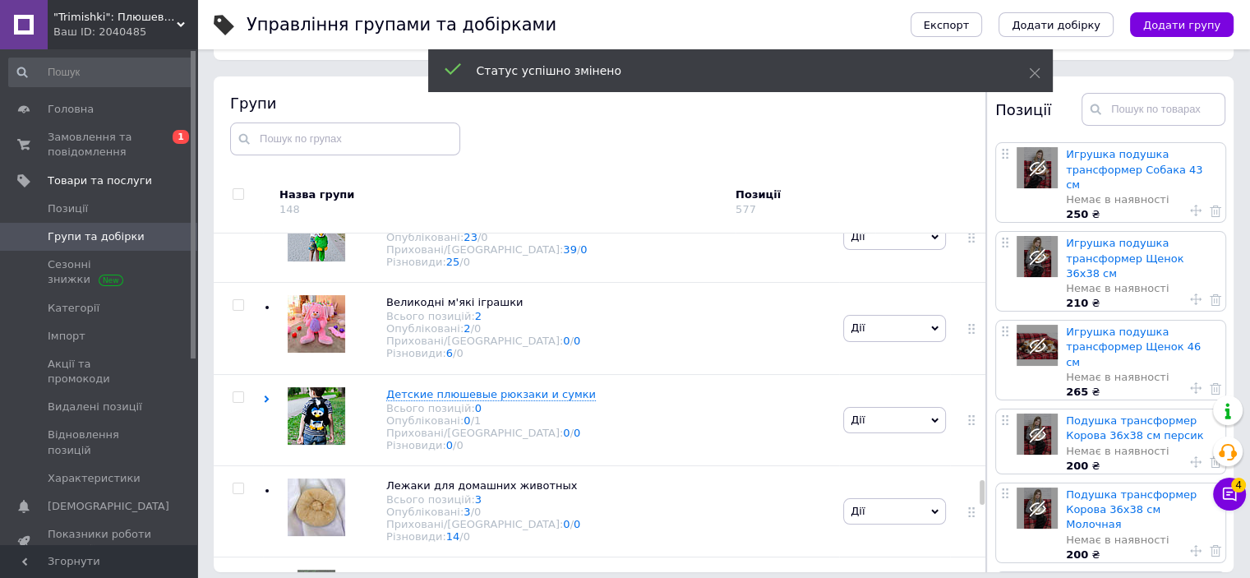
scroll to position [3764, 0]
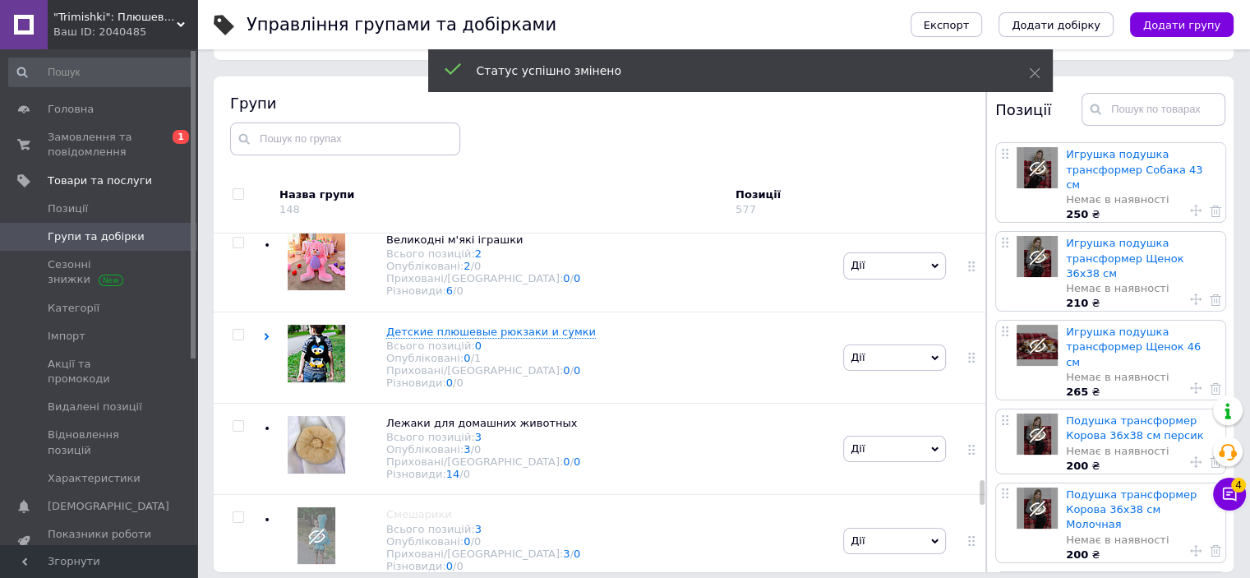
click at [438, 63] on span "Бегемотики" at bounding box center [419, 57] width 67 height 12
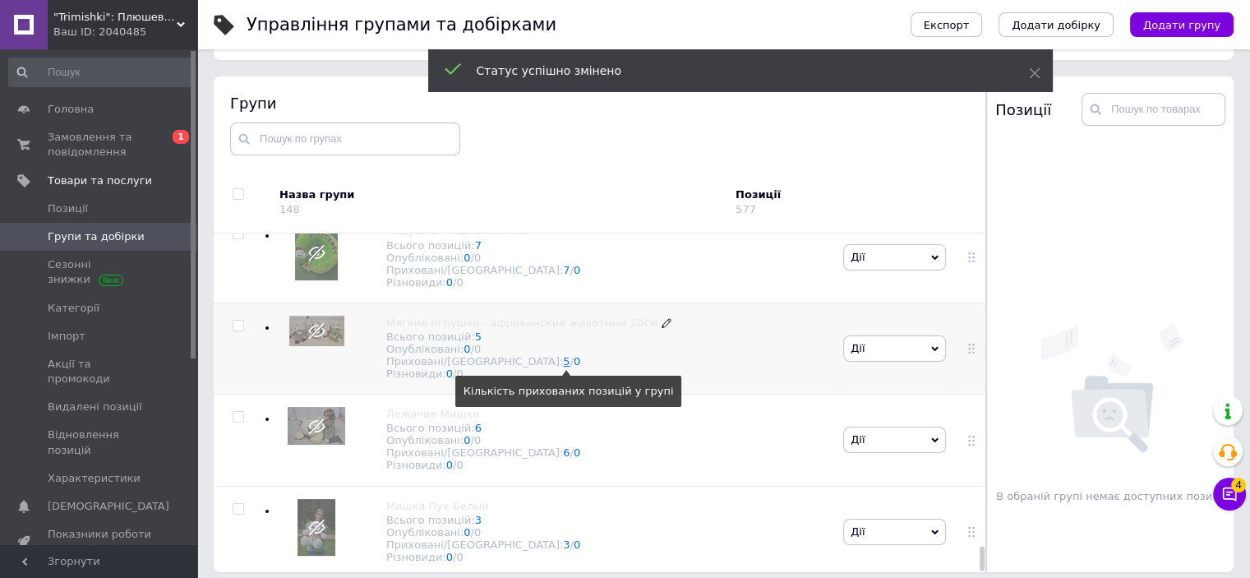
scroll to position [5181, 0]
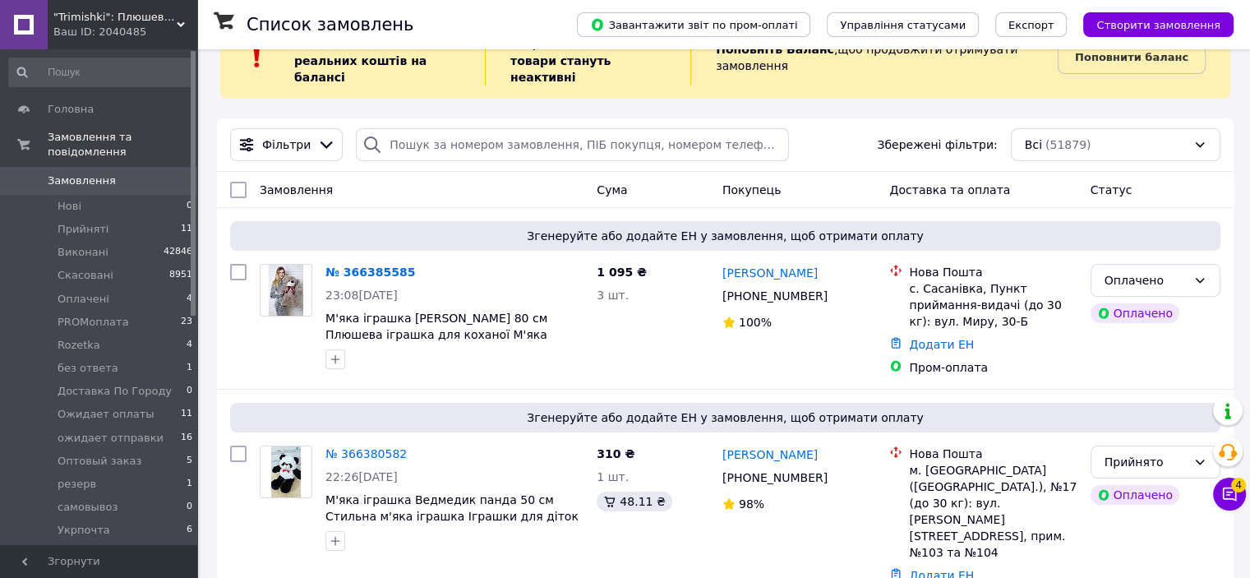
scroll to position [82, 0]
